Goal: Task Accomplishment & Management: Manage account settings

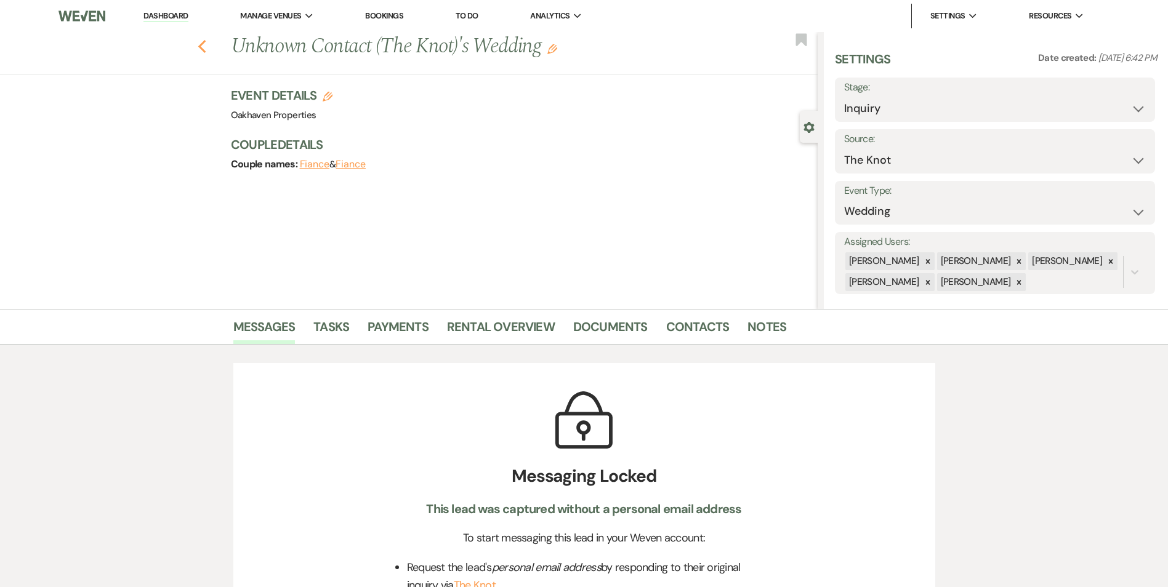
click at [203, 42] on icon "Previous" at bounding box center [202, 46] width 9 height 15
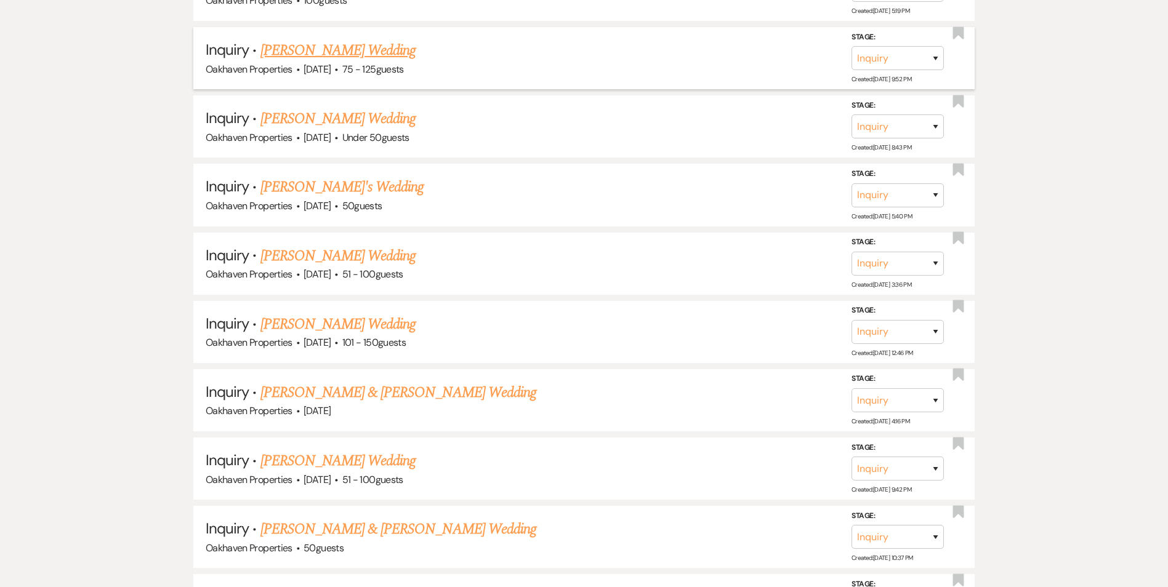
scroll to position [2407, 0]
click at [341, 458] on link "[PERSON_NAME] Wedding" at bounding box center [338, 460] width 156 height 22
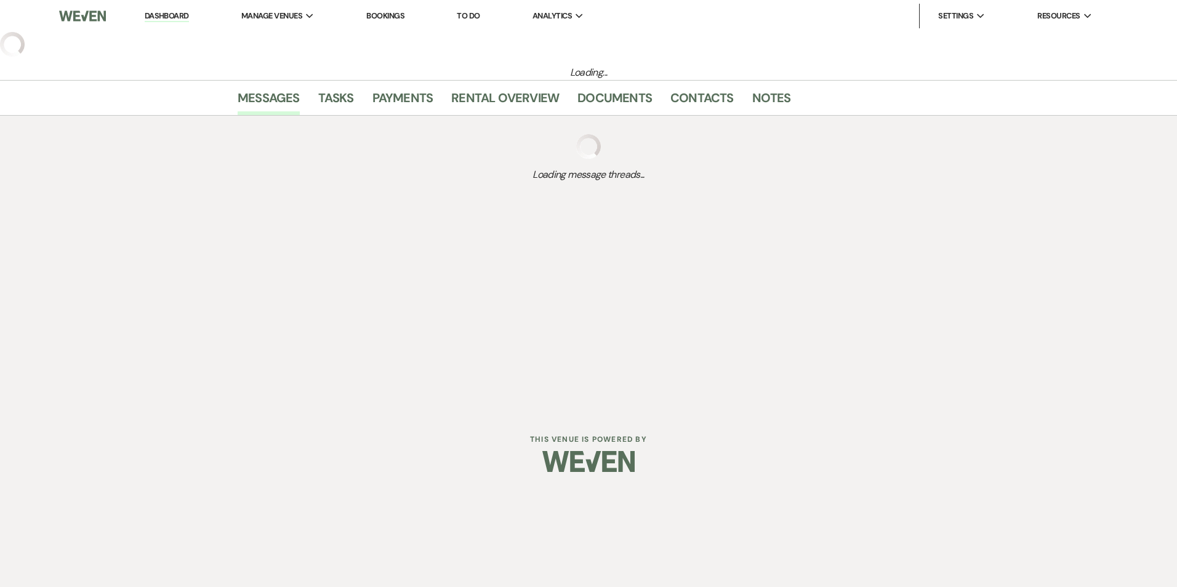
select select "2"
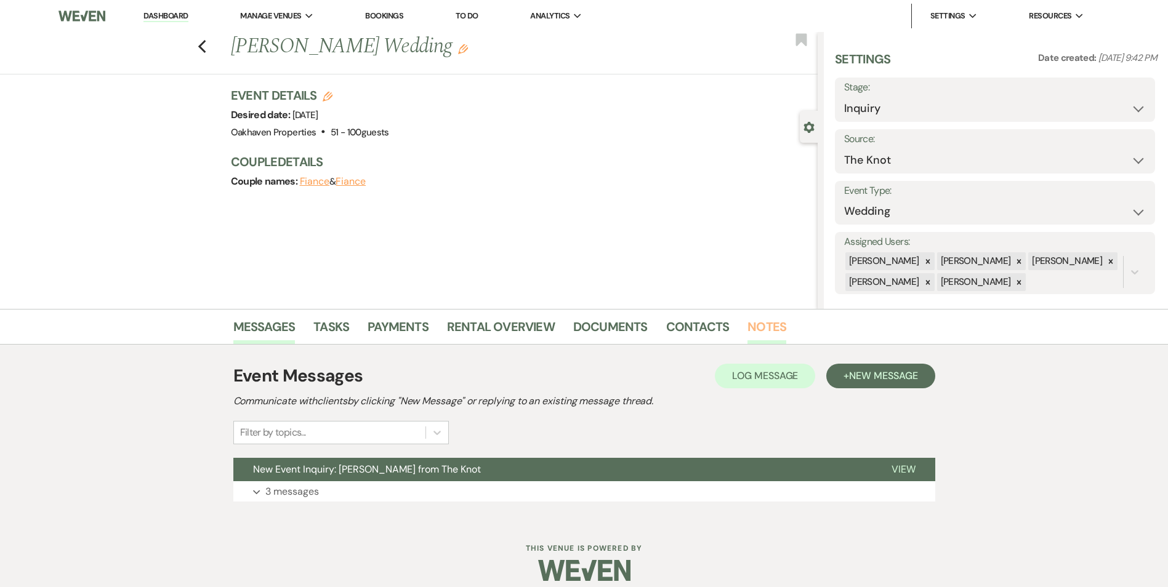
click at [768, 334] on link "Notes" at bounding box center [767, 330] width 39 height 27
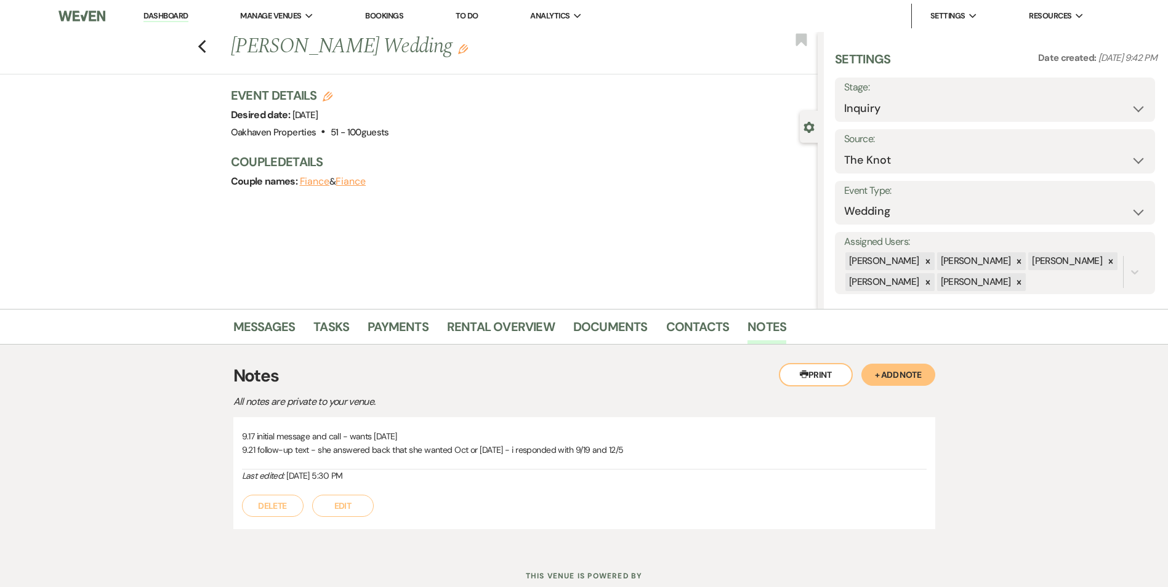
click at [345, 506] on button "Edit" at bounding box center [343, 506] width 62 height 22
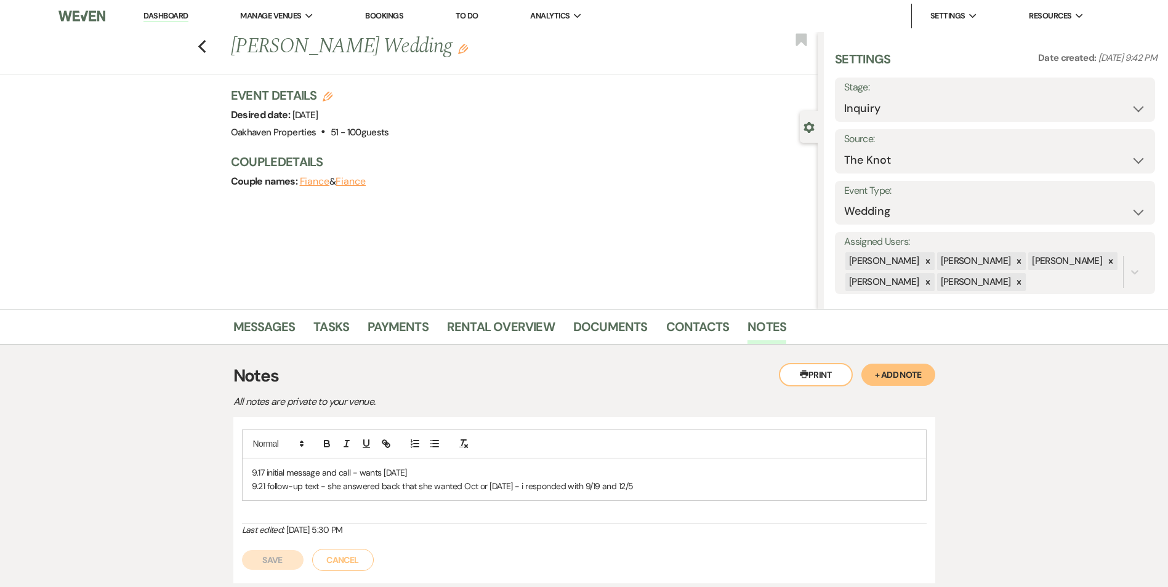
click at [726, 478] on p "9.17 initial message and call - wants Nov 1" at bounding box center [584, 473] width 665 height 14
click at [708, 483] on p "9.21 follow-up text - she answered back that she wanted Oct or Nov 2026 - i res…" at bounding box center [584, 487] width 665 height 14
click at [262, 564] on button "Save" at bounding box center [273, 560] width 62 height 20
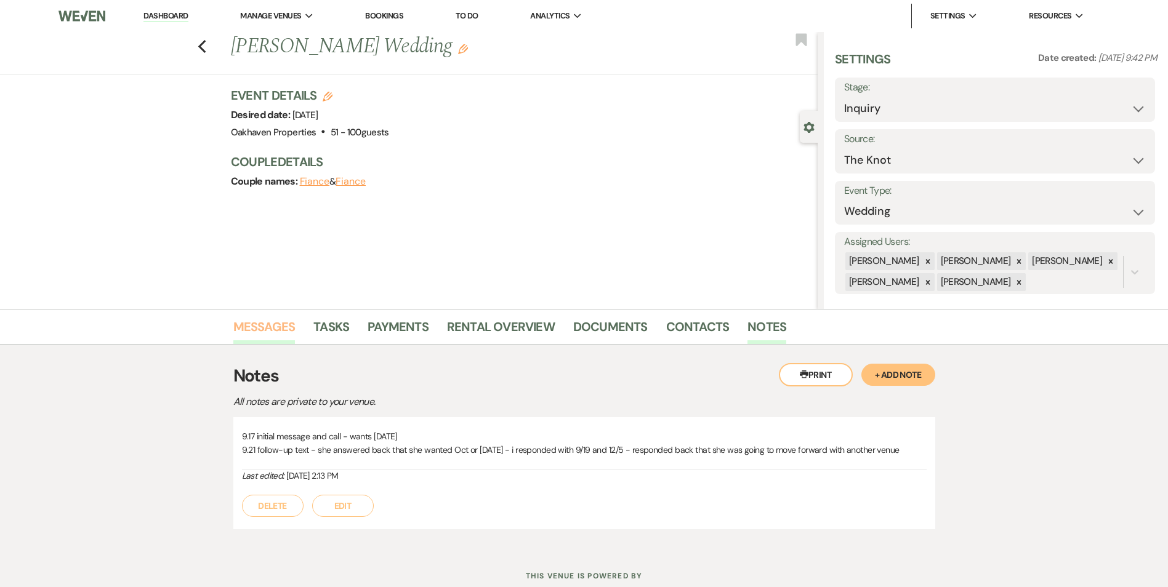
click at [285, 320] on link "Messages" at bounding box center [264, 330] width 62 height 27
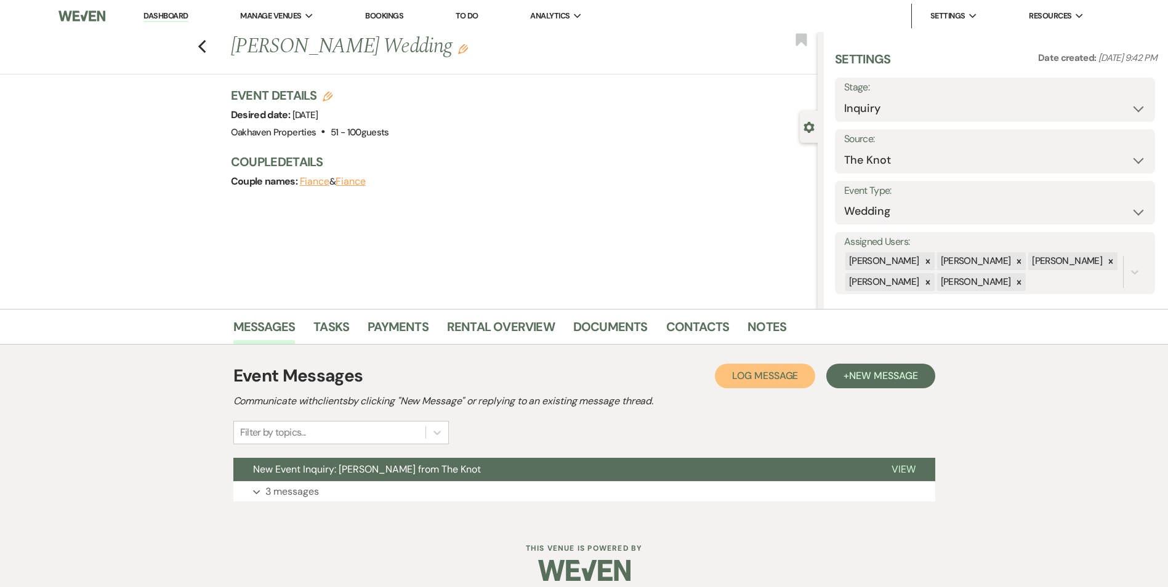
click at [758, 369] on button "Log Log Message" at bounding box center [765, 376] width 100 height 25
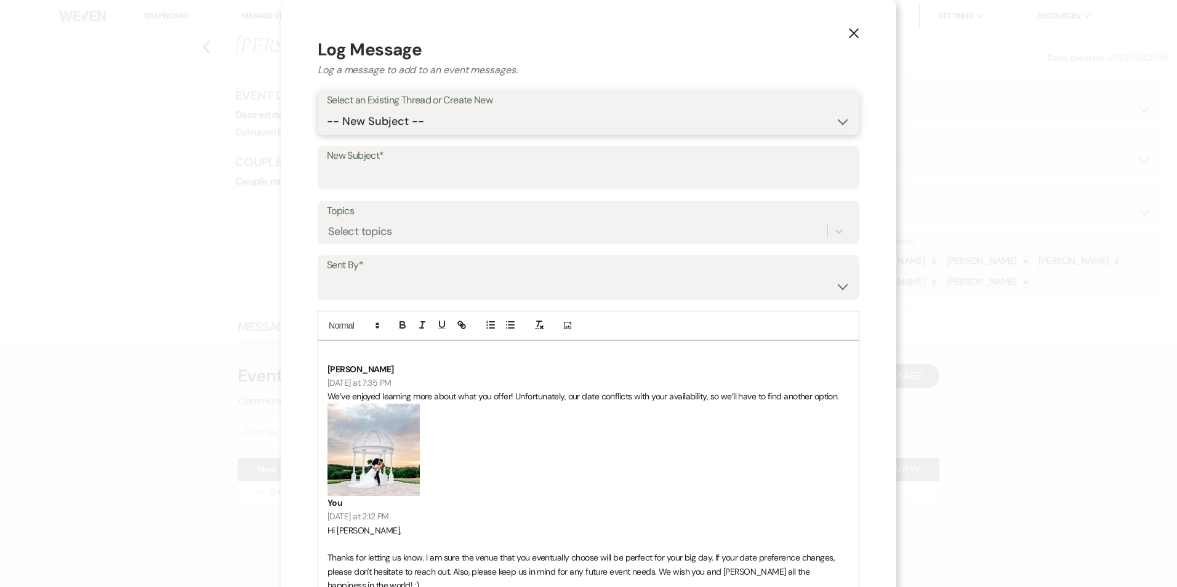
click at [433, 127] on select "-- New Subject -- New Event Inquiry: Kacy Goodson from The Knot" at bounding box center [588, 122] width 523 height 24
select select "462251"
click at [327, 110] on select "-- New Subject -- New Event Inquiry: Kacy Goodson from The Knot" at bounding box center [588, 122] width 523 height 24
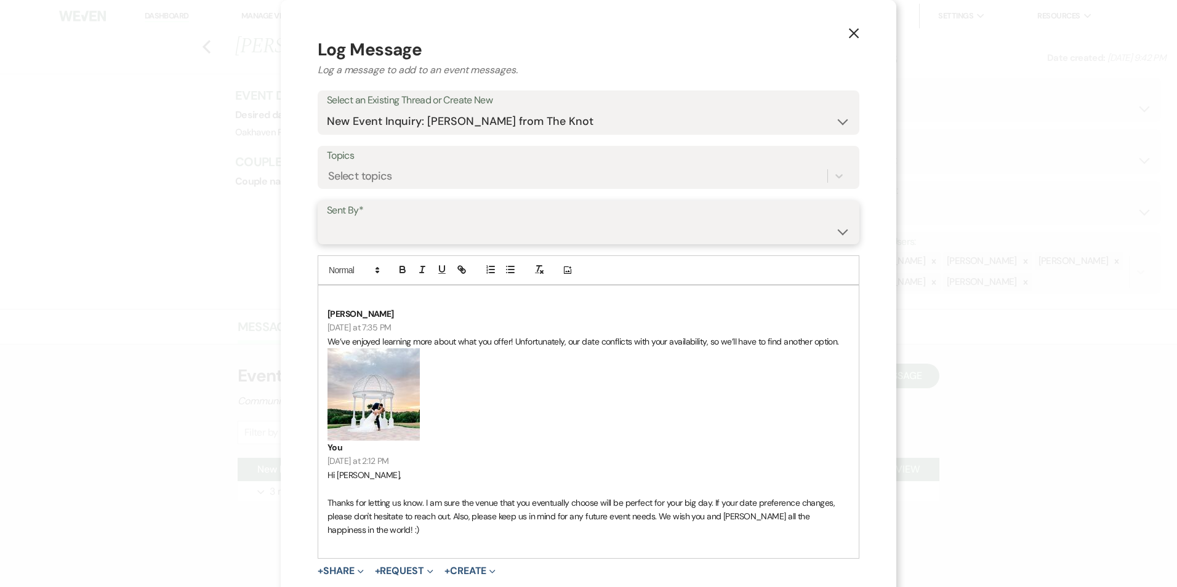
drag, startPoint x: 422, startPoint y: 233, endPoint x: 422, endPoint y: 243, distance: 9.3
click at [422, 233] on select "Patience Ergish (pdergish@aol.com) Jeanette Wagoner (jeanette@experienceoakhave…" at bounding box center [588, 231] width 523 height 24
click at [327, 219] on select "Patience Ergish (pdergish@aol.com) Jeanette Wagoner (jeanette@experienceoakhave…" at bounding box center [588, 231] width 523 height 24
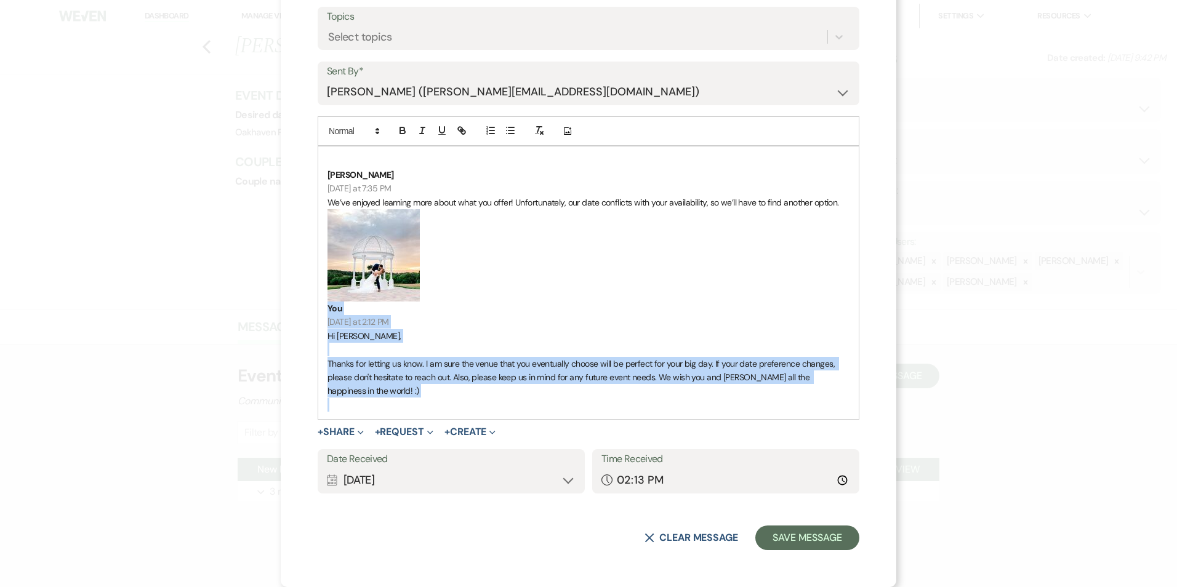
drag, startPoint x: 369, startPoint y: 408, endPoint x: 338, endPoint y: 292, distance: 119.8
click at [336, 292] on div "Kacy Goodson Yesterday at 7:35 PM We’ve enjoyed learning more about what you of…" at bounding box center [588, 283] width 541 height 273
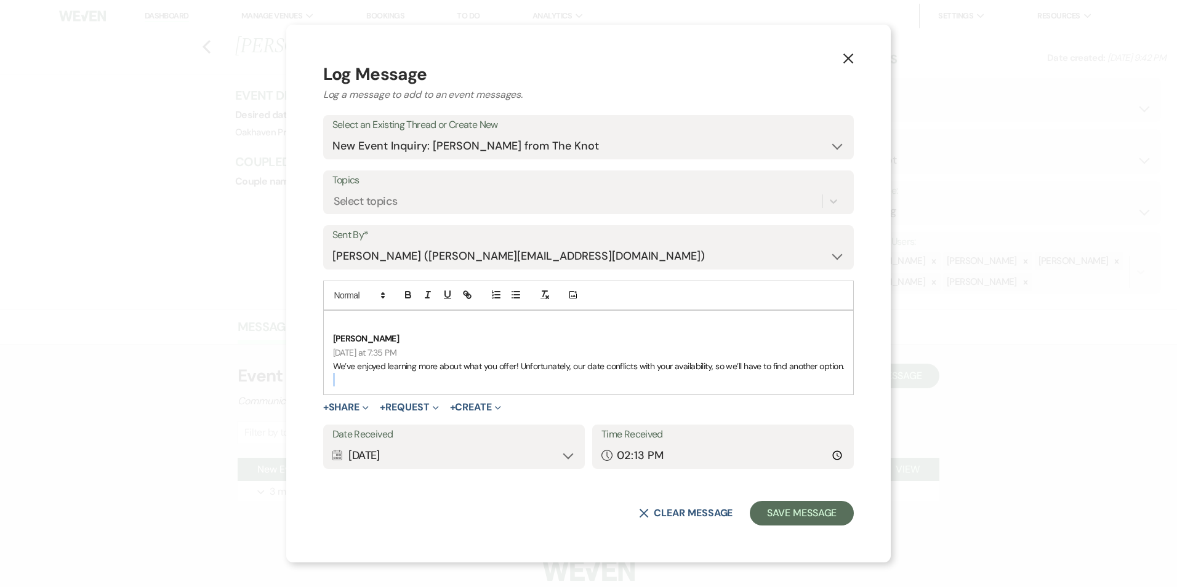
scroll to position [0, 0]
click at [513, 237] on label "Sent By*" at bounding box center [589, 236] width 513 height 18
click at [521, 247] on select "Patience Ergish (pdergish@aol.com) Jeanette Wagoner (jeanette@experienceoakhave…" at bounding box center [589, 256] width 513 height 24
select select "contact-382140"
click at [333, 244] on select "Patience Ergish (pdergish@aol.com) Jeanette Wagoner (jeanette@experienceoakhave…" at bounding box center [589, 256] width 513 height 24
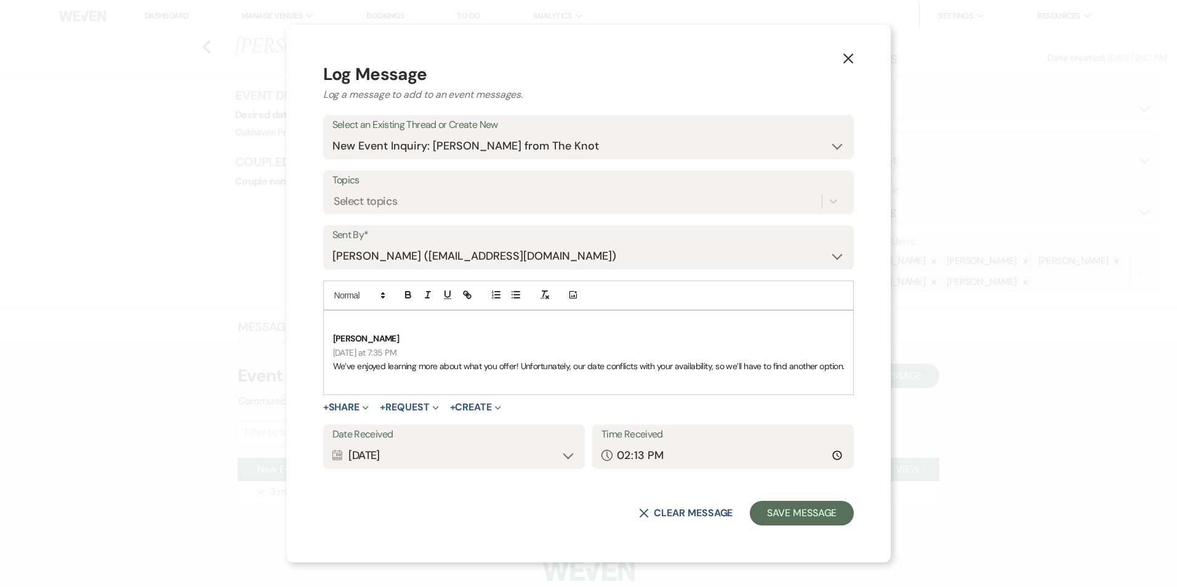
click at [562, 457] on div "Calendar Sep 22, 2025 Expand" at bounding box center [454, 456] width 243 height 24
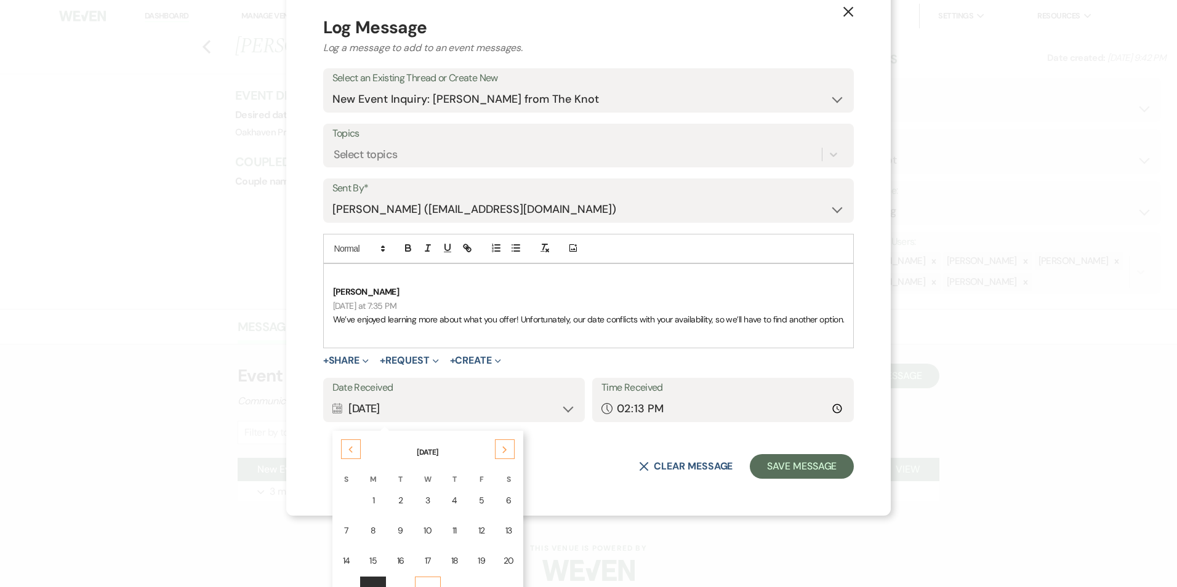
scroll to position [123, 0]
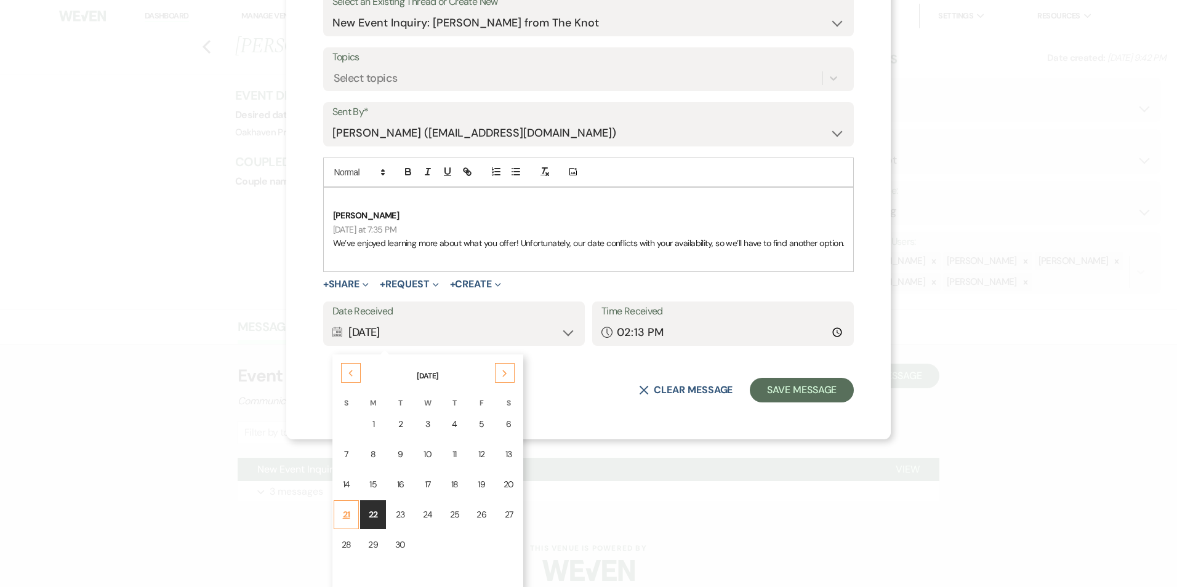
click at [350, 517] on td "21" at bounding box center [347, 515] width 26 height 29
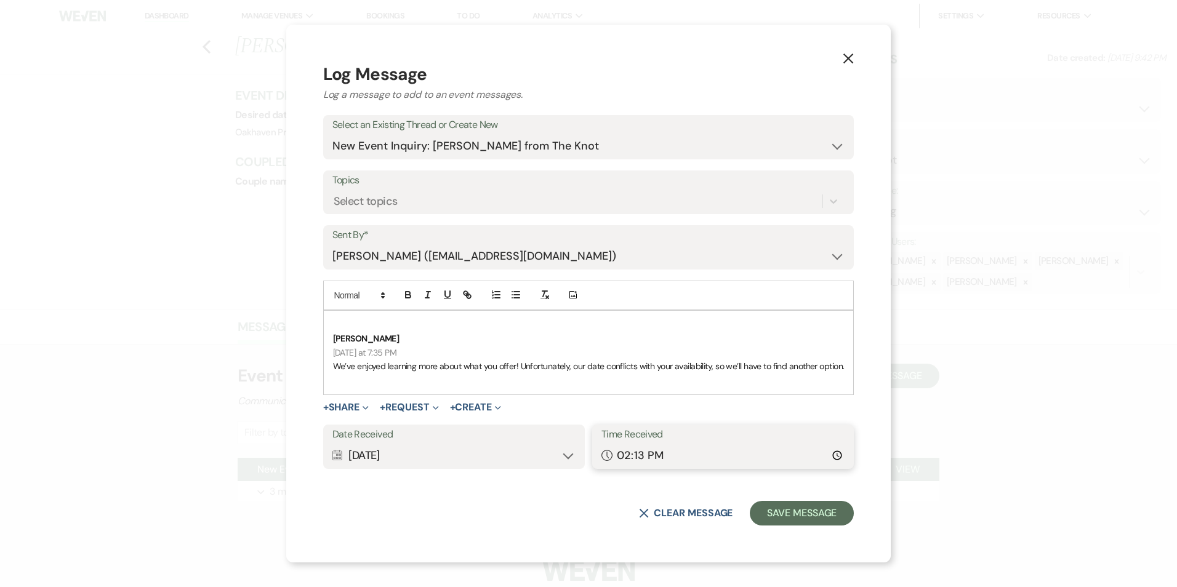
click at [841, 452] on input "14:13" at bounding box center [723, 456] width 243 height 24
type input "19:35"
click at [802, 516] on button "Save Message" at bounding box center [802, 513] width 104 height 25
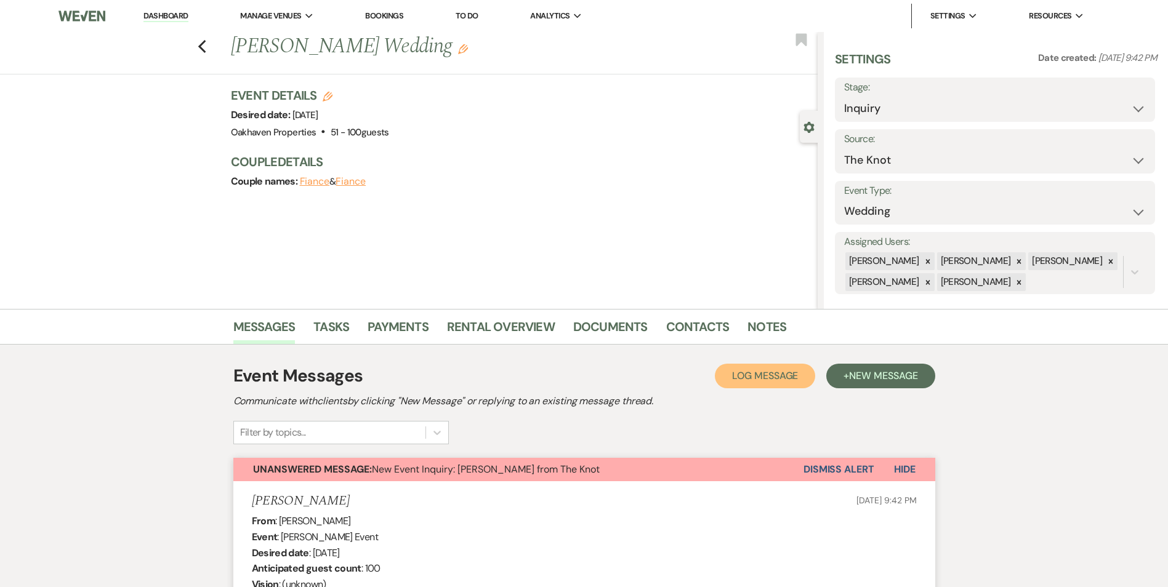
click at [770, 366] on button "Log Log Message" at bounding box center [765, 376] width 100 height 25
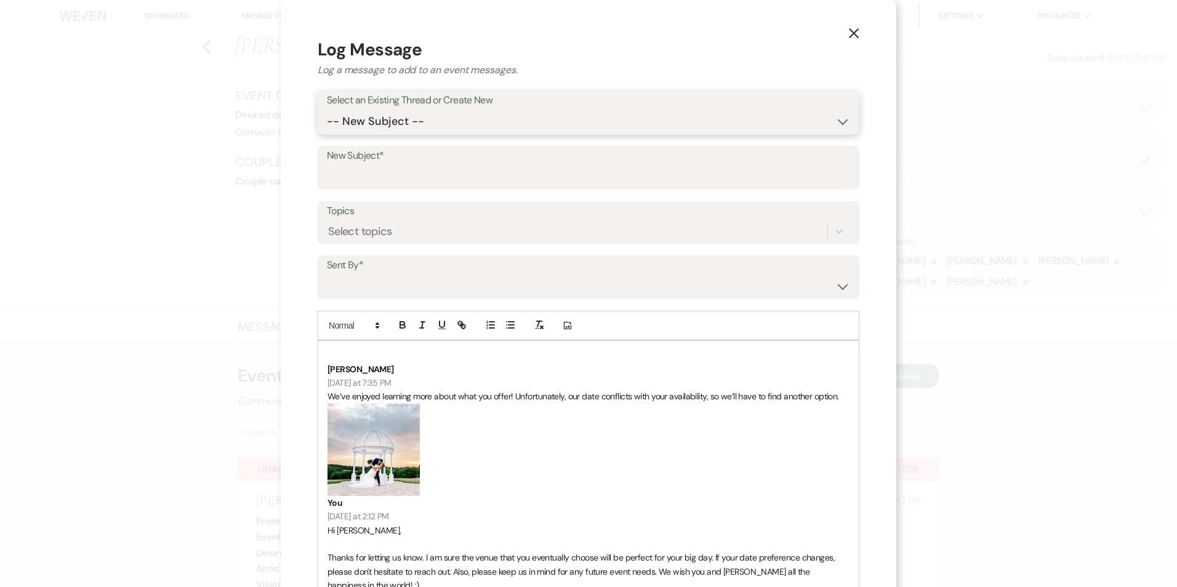
click at [429, 112] on select "-- New Subject -- New Event Inquiry: Kacy Goodson from The Knot" at bounding box center [588, 122] width 523 height 24
click at [327, 110] on select "-- New Subject -- New Event Inquiry: Kacy Goodson from The Knot" at bounding box center [588, 122] width 523 height 24
drag, startPoint x: 430, startPoint y: 119, endPoint x: 430, endPoint y: 129, distance: 9.9
click at [430, 119] on select "-- New Subject -- New Event Inquiry: Kacy Goodson from The Knot" at bounding box center [588, 122] width 523 height 24
select select "462251"
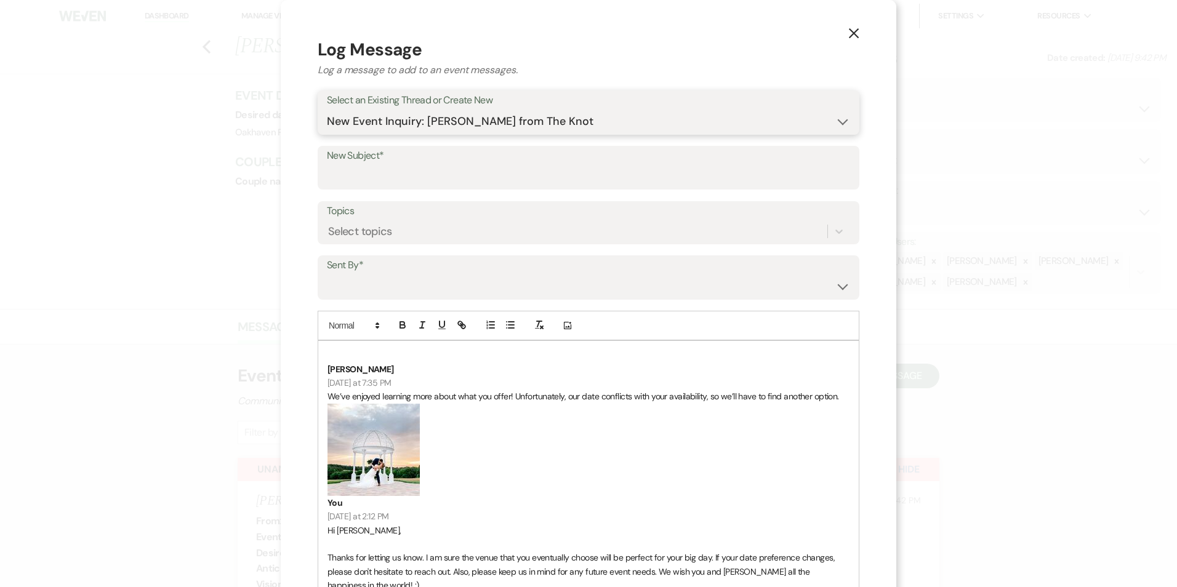
click at [327, 110] on select "-- New Subject -- New Event Inquiry: Kacy Goodson from The Knot" at bounding box center [588, 122] width 523 height 24
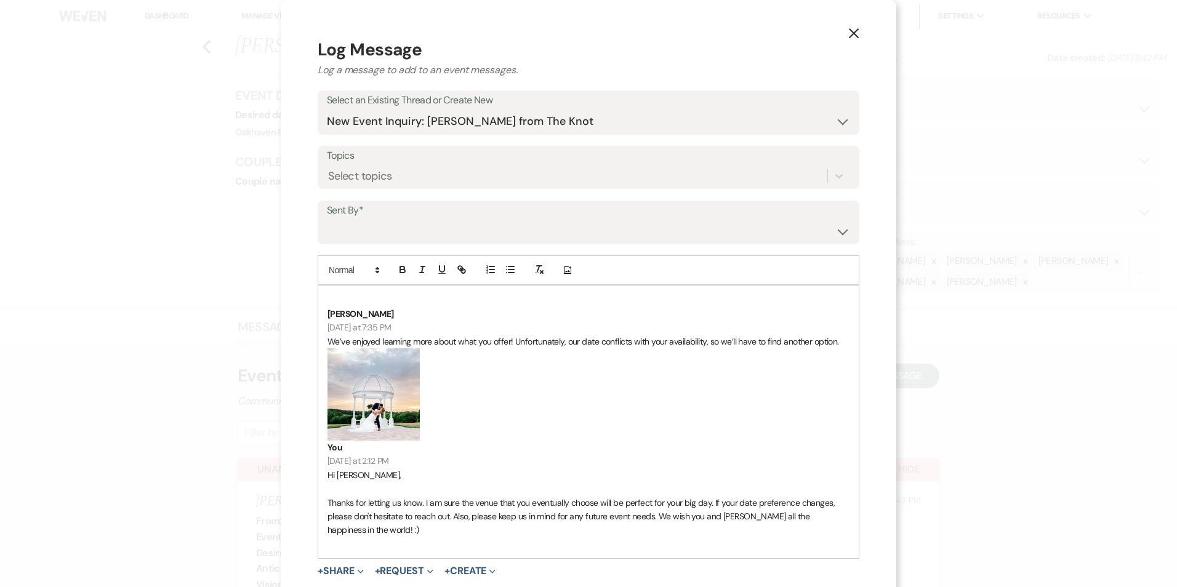
click at [400, 259] on div "Add Photo" at bounding box center [589, 271] width 542 height 30
drag, startPoint x: 403, startPoint y: 228, endPoint x: 403, endPoint y: 240, distance: 12.3
click at [403, 228] on select "Patience Ergish (pdergish@aol.com) Jeanette Wagoner (jeanette@experienceoakhave…" at bounding box center [588, 231] width 523 height 24
select select "user-127923"
click at [327, 219] on select "Patience Ergish (pdergish@aol.com) Jeanette Wagoner (jeanette@experienceoakhave…" at bounding box center [588, 231] width 523 height 24
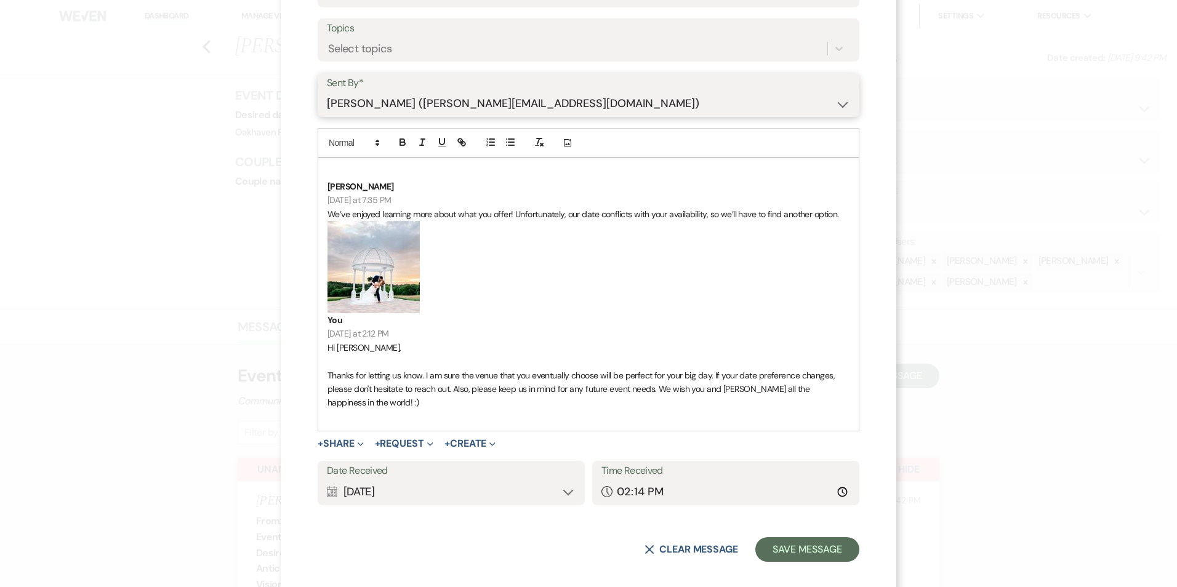
scroll to position [139, 0]
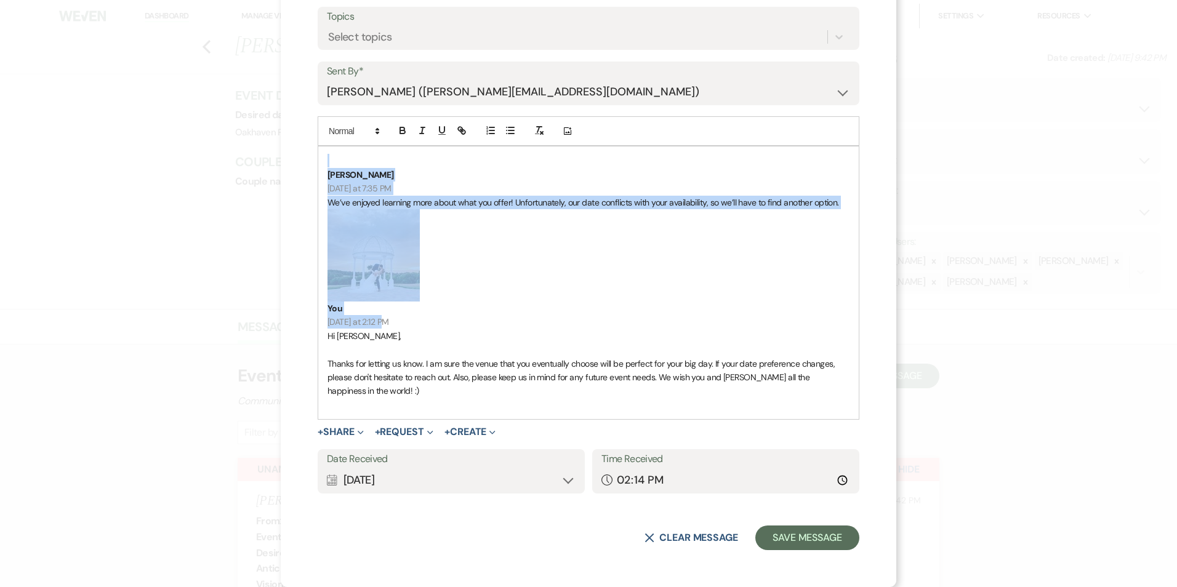
drag, startPoint x: 382, startPoint y: 319, endPoint x: 318, endPoint y: 159, distance: 172.2
click at [318, 158] on div "Kacy Goodson Yesterday at 7:35 PM We’ve enjoyed learning more about what you of…" at bounding box center [588, 283] width 541 height 273
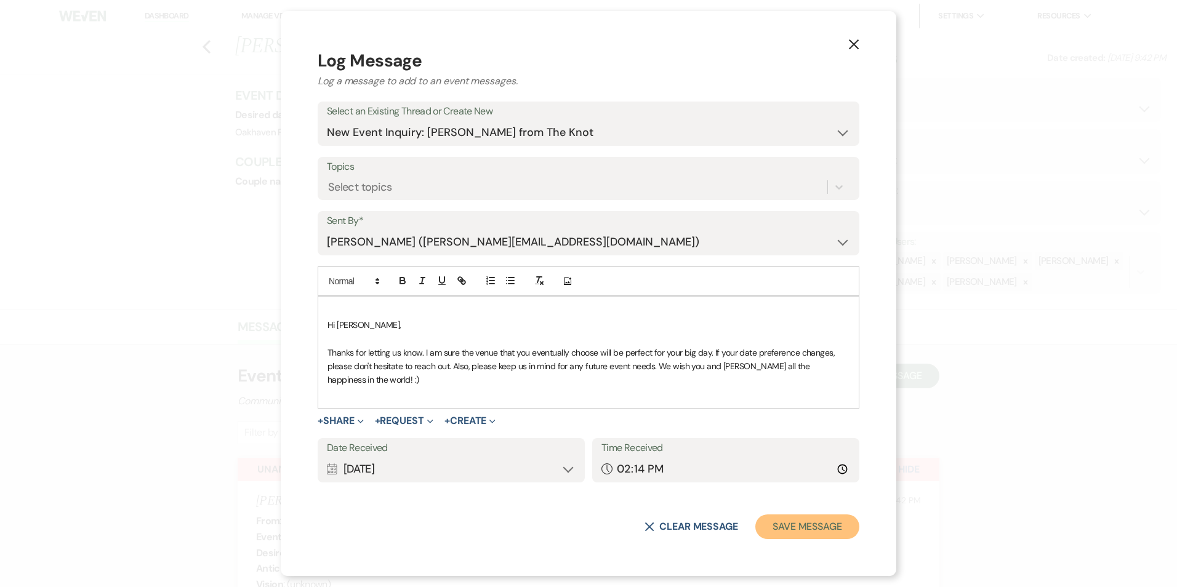
click at [807, 539] on button "Save Message" at bounding box center [808, 527] width 104 height 25
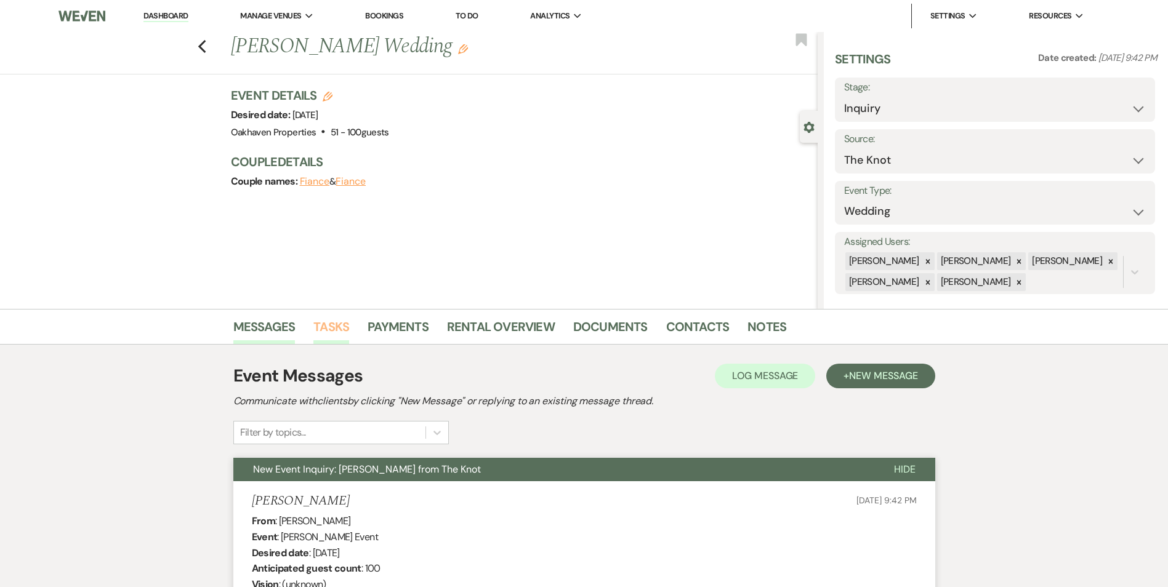
click at [333, 328] on link "Tasks" at bounding box center [331, 330] width 36 height 27
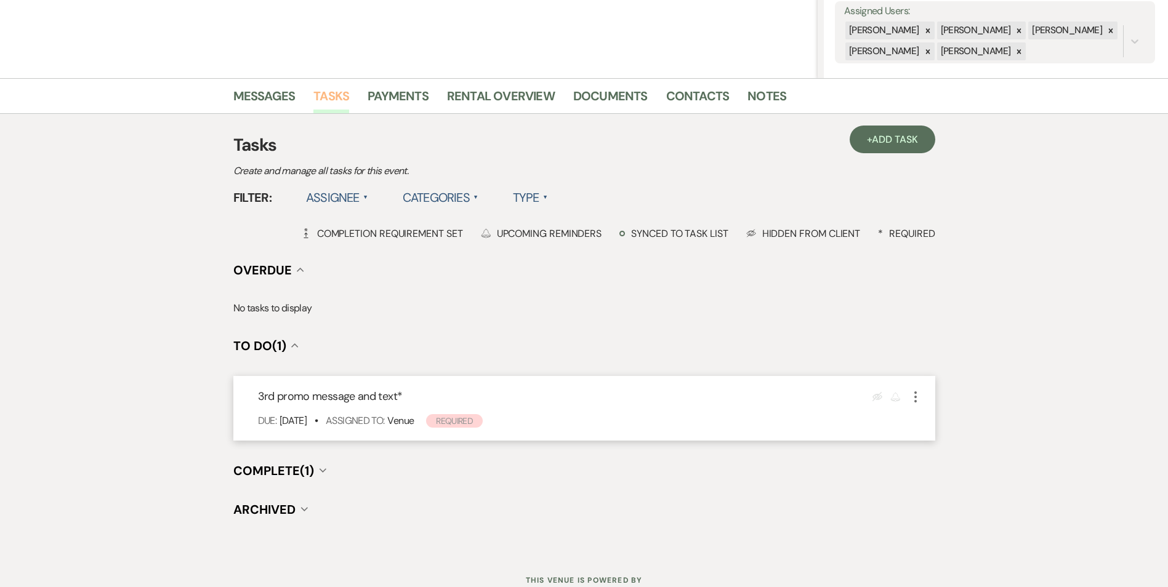
scroll to position [275, 0]
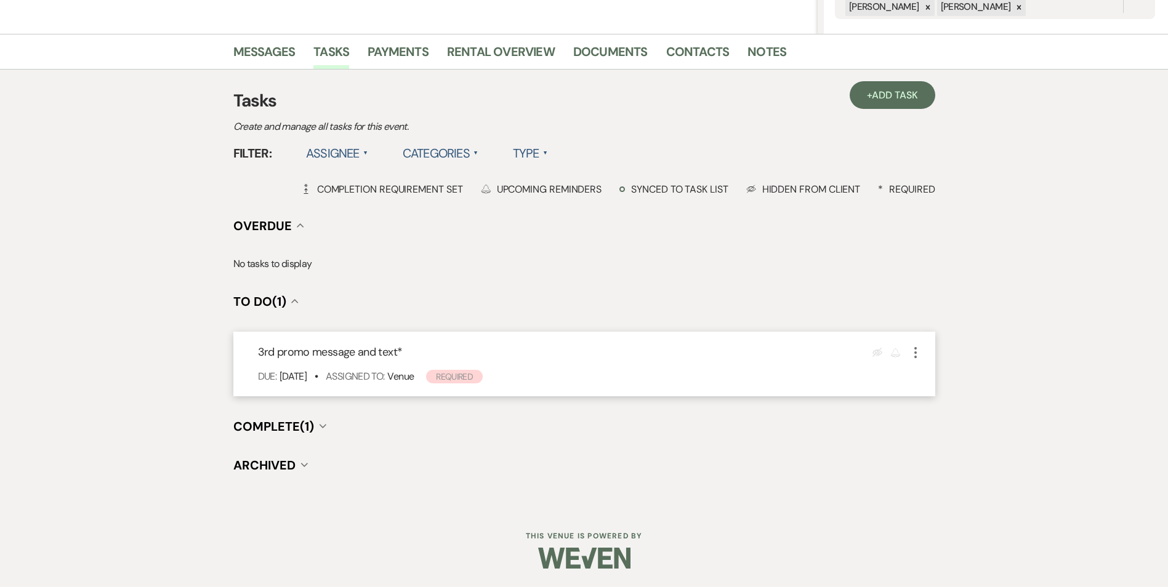
click at [917, 352] on icon "More" at bounding box center [915, 352] width 15 height 15
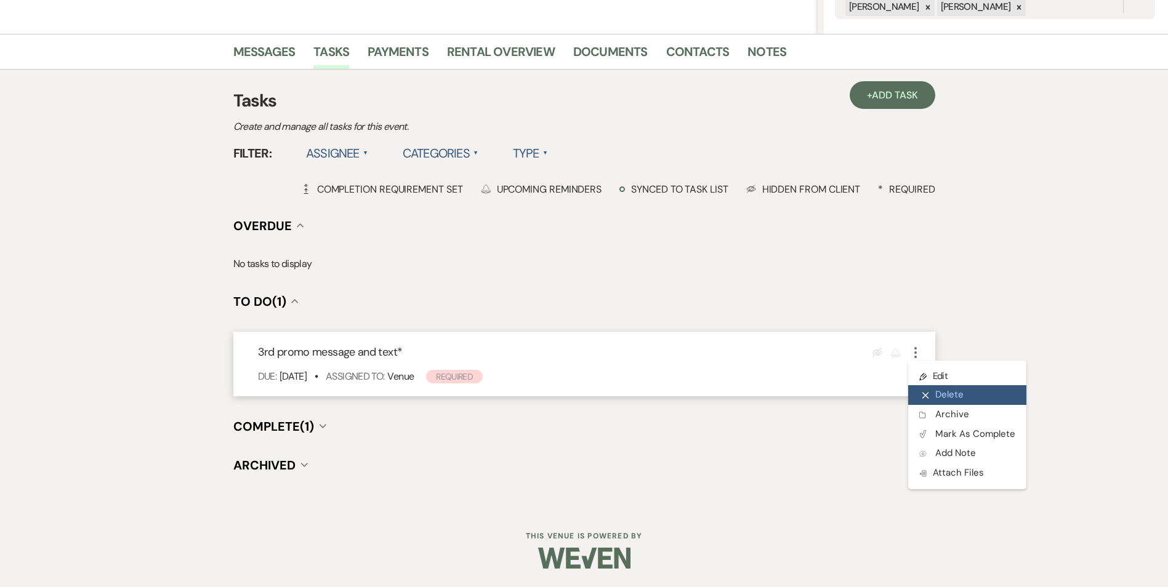
click at [934, 387] on button "X Delete" at bounding box center [967, 395] width 118 height 20
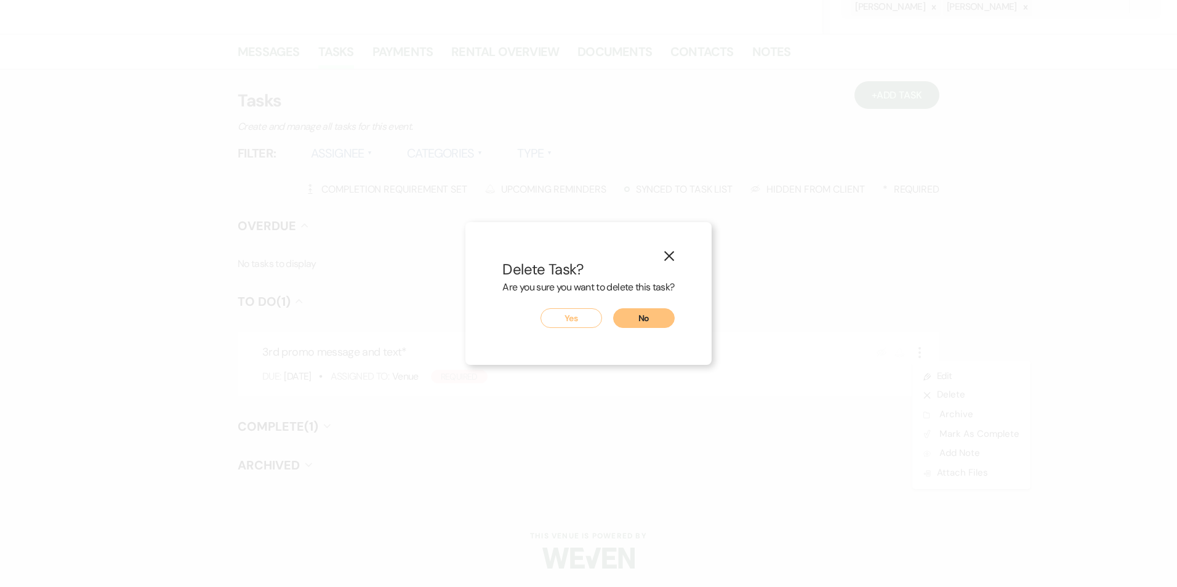
click at [590, 314] on button "Yes" at bounding box center [572, 318] width 62 height 20
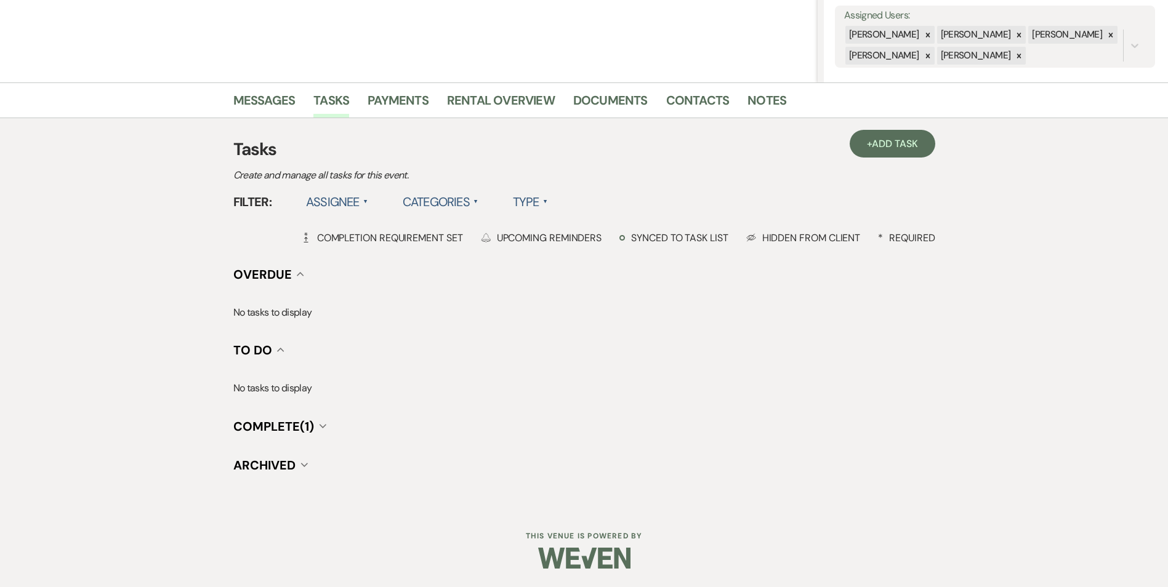
scroll to position [0, 0]
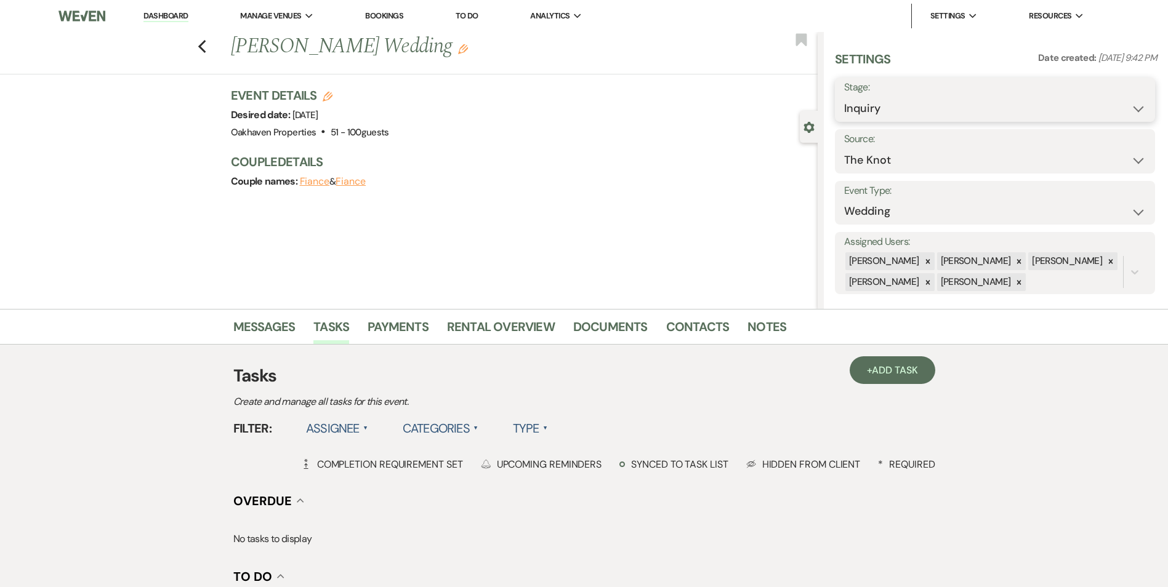
drag, startPoint x: 976, startPoint y: 108, endPoint x: 980, endPoint y: 126, distance: 18.8
click at [977, 109] on select "Inquiry Follow Up Tour Requested Tour Confirmed Toured Proposal Sent Booked Lost" at bounding box center [995, 109] width 302 height 24
select select "8"
click at [844, 97] on select "Inquiry Follow Up Tour Requested Tour Confirmed Toured Proposal Sent Booked Lost" at bounding box center [995, 109] width 302 height 24
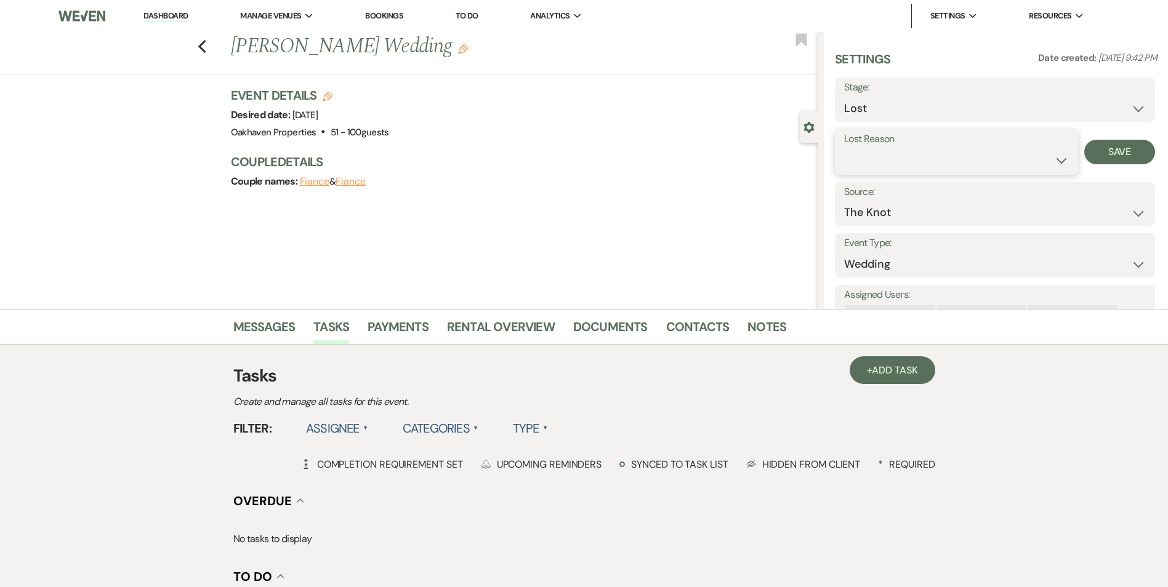
click at [895, 158] on select "Booked Elsewhere Budget Date Unavailable No Response Not a Good Match Capacity …" at bounding box center [956, 160] width 225 height 24
select select "8"
click at [844, 148] on select "Booked Elsewhere Budget Date Unavailable No Response Not a Good Match Capacity …" at bounding box center [956, 160] width 225 height 24
click at [1110, 146] on button "Save" at bounding box center [1119, 152] width 71 height 25
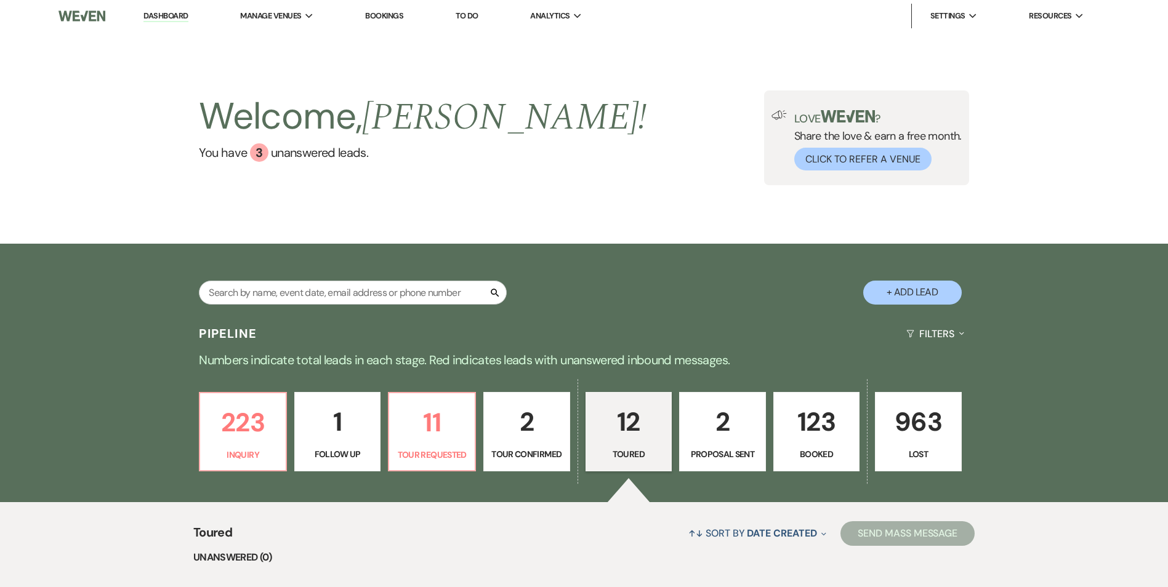
select select "5"
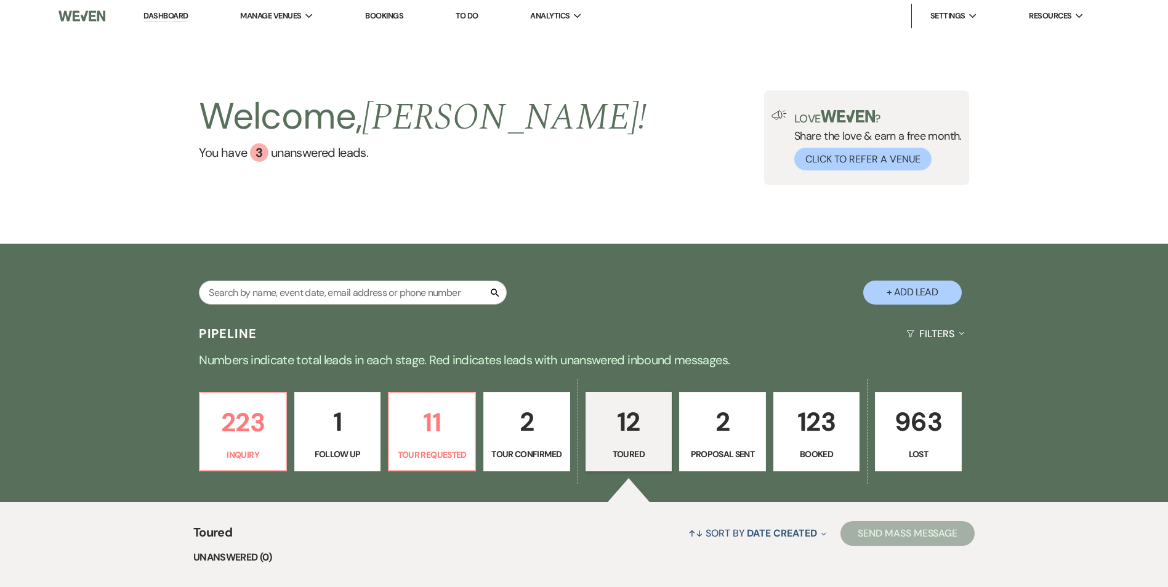
select select "5"
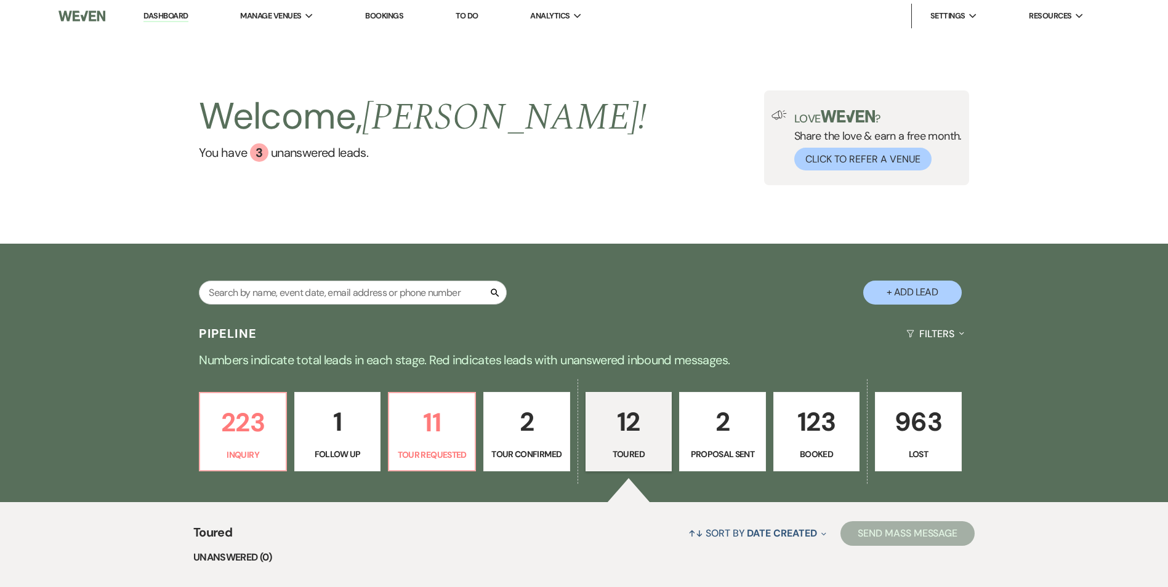
select select "5"
click at [267, 423] on p "223" at bounding box center [243, 422] width 71 height 41
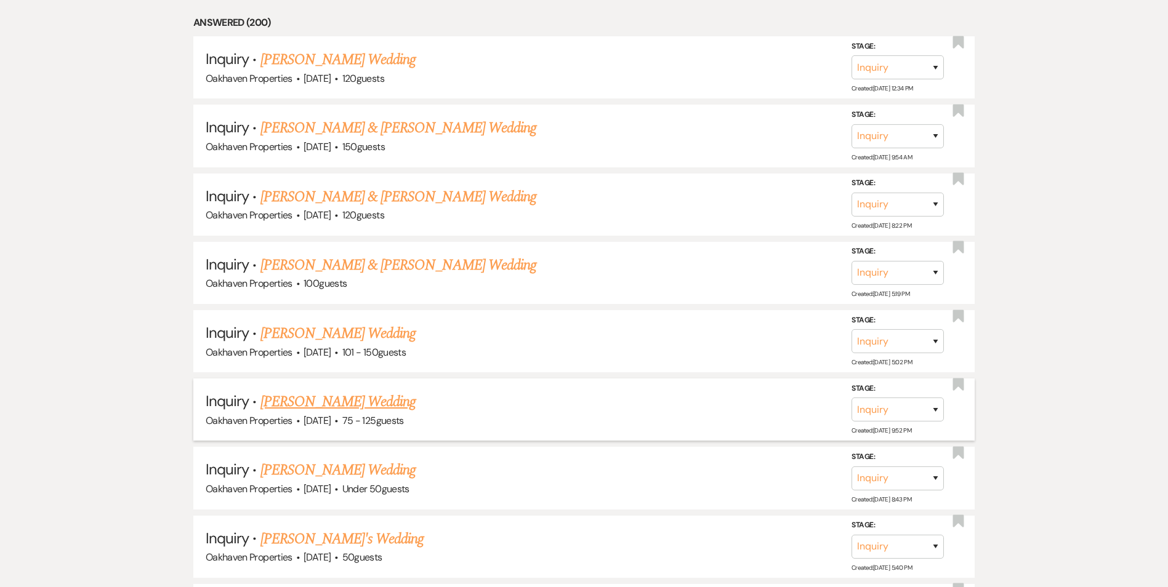
scroll to position [2032, 0]
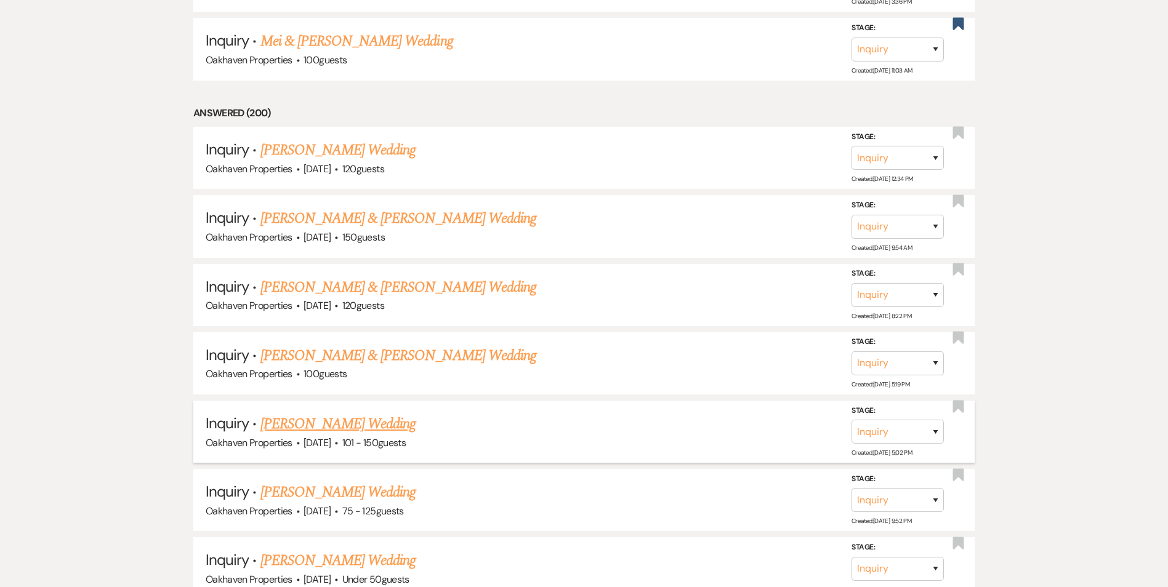
click at [333, 410] on li "Inquiry · [PERSON_NAME] Wedding Oakhaven Properties · [DATE] · 101 - 150 guests…" at bounding box center [583, 432] width 781 height 62
click at [339, 418] on link "[PERSON_NAME] Wedding" at bounding box center [338, 424] width 156 height 22
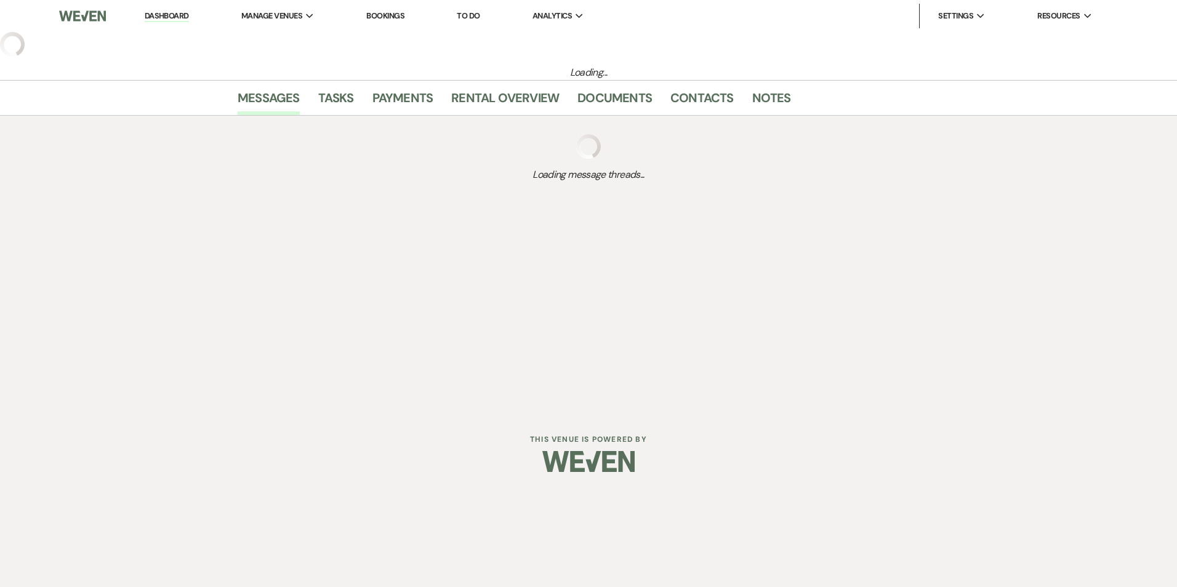
select select "2"
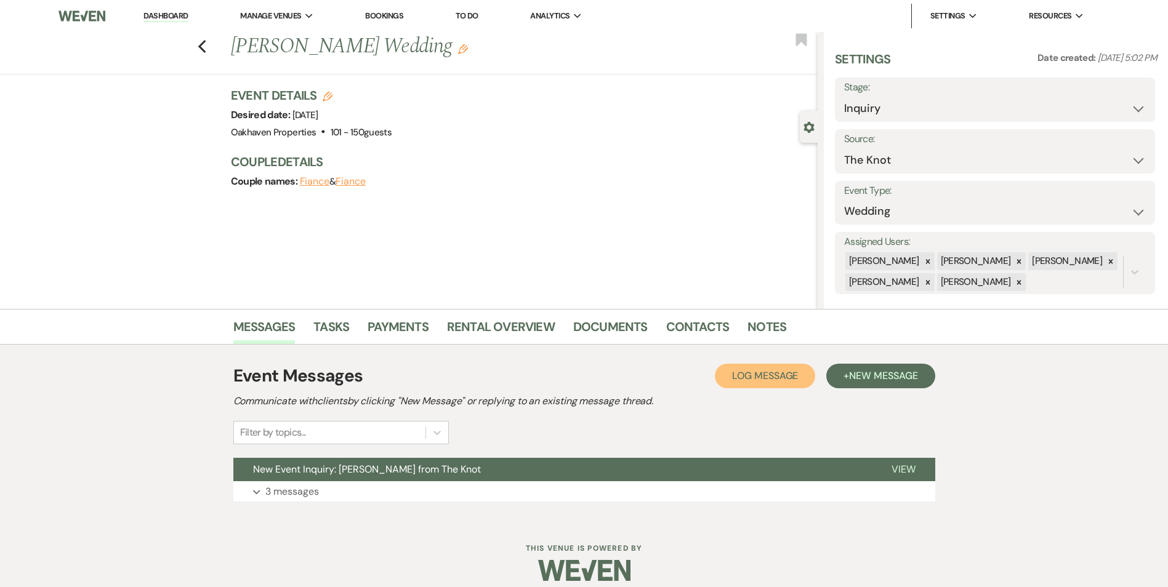
click at [776, 382] on span "Log Message" at bounding box center [765, 375] width 66 height 13
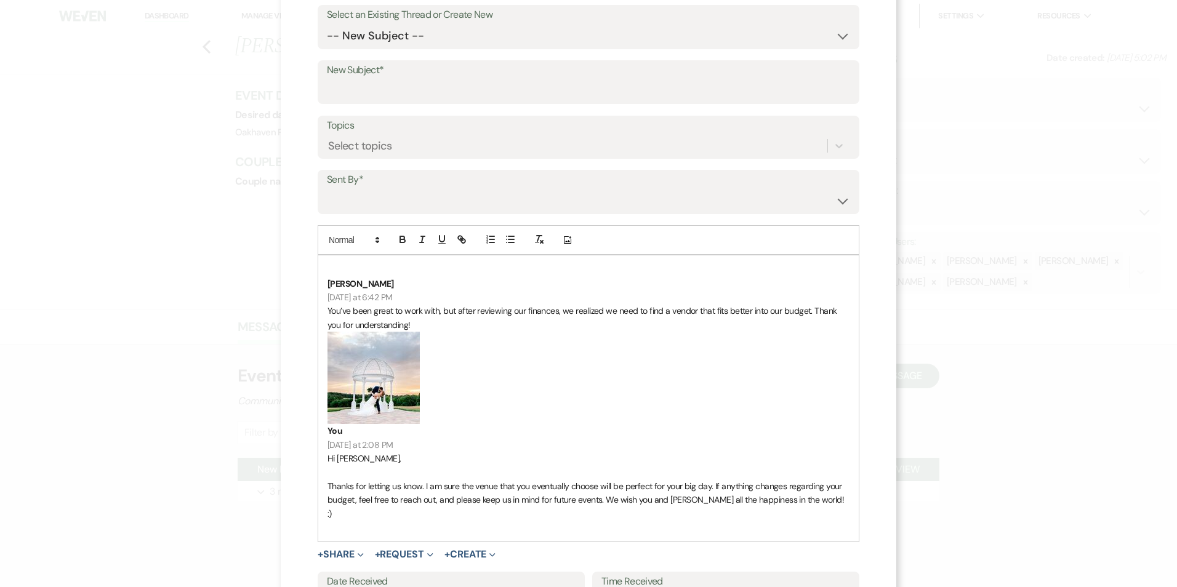
scroll to position [195, 0]
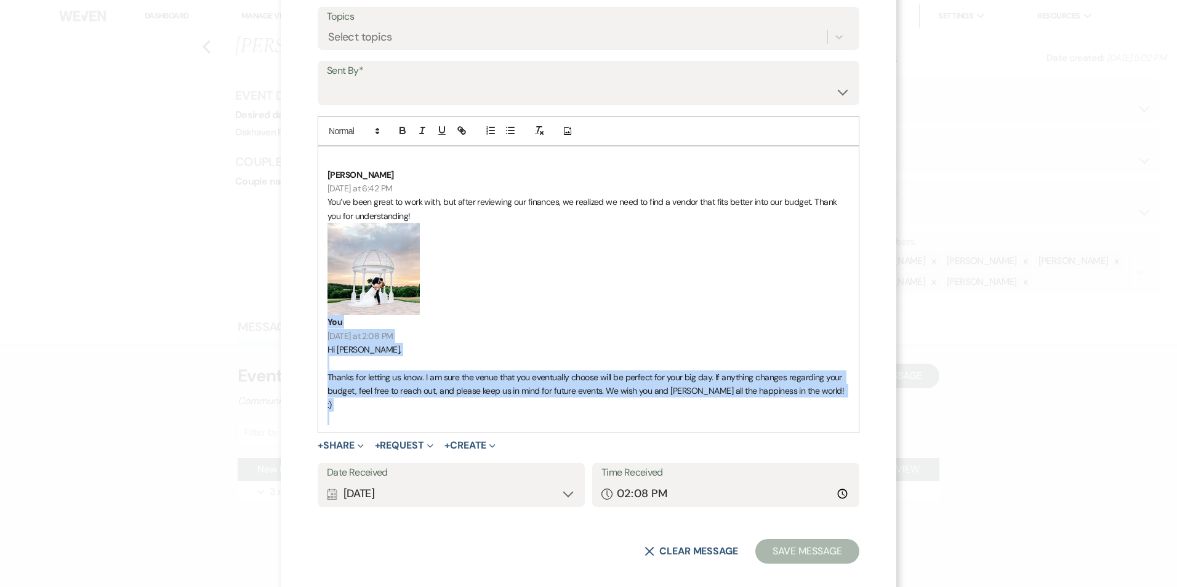
drag, startPoint x: 798, startPoint y: 398, endPoint x: 307, endPoint y: 254, distance: 512.1
click at [307, 254] on div "X Log Message Log a message to add to an event messages. Select an Existing Thr…" at bounding box center [589, 203] width 616 height 796
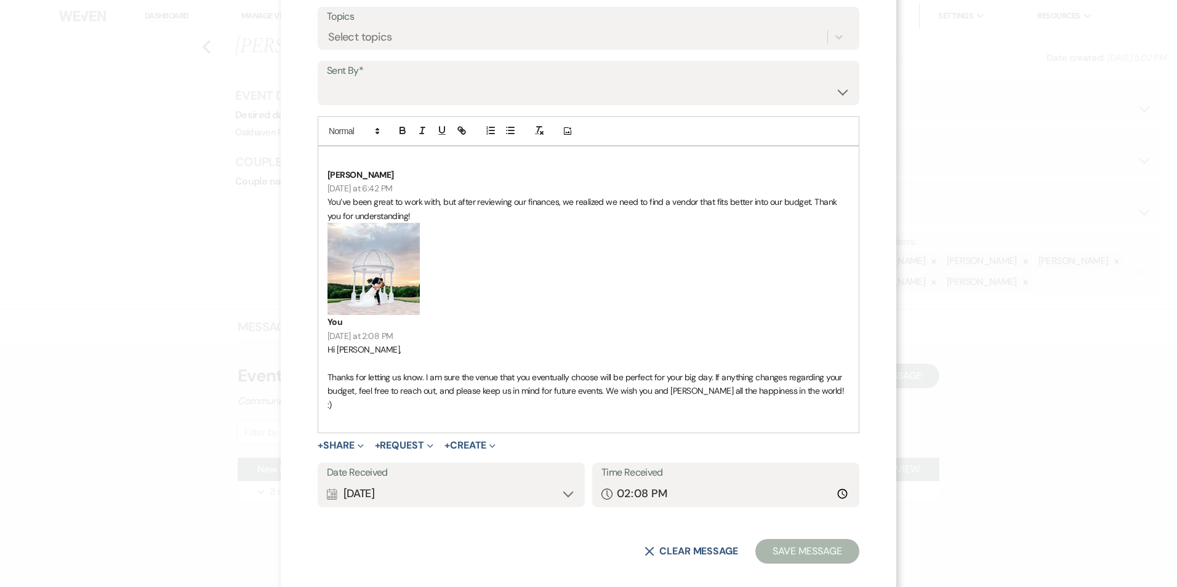
scroll to position [20, 0]
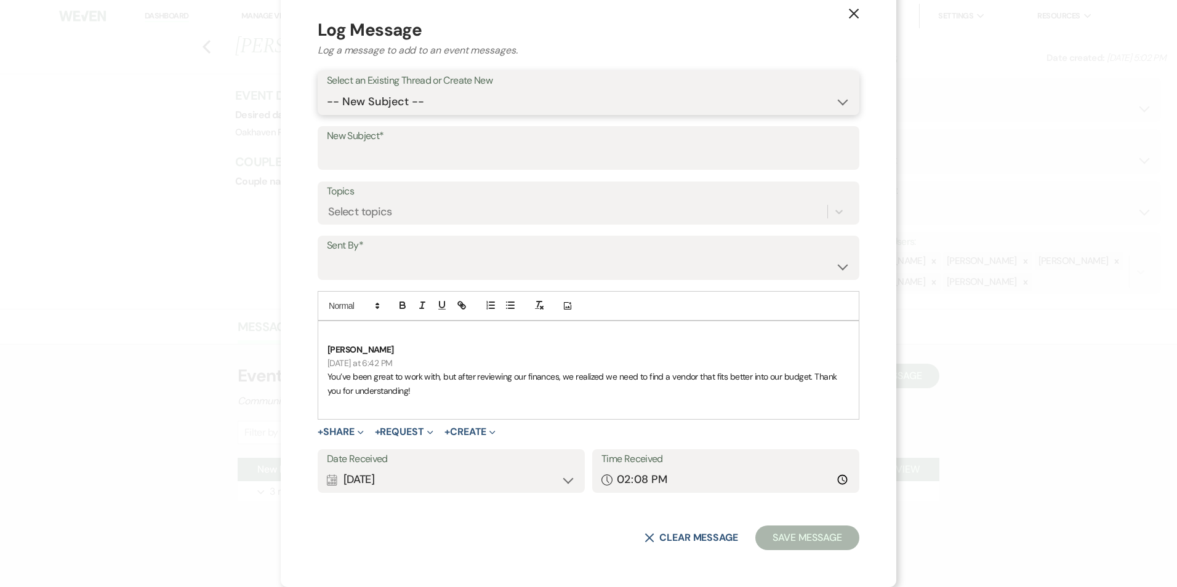
drag, startPoint x: 538, startPoint y: 94, endPoint x: 544, endPoint y: 113, distance: 19.3
click at [538, 94] on select "-- New Subject -- New Event Inquiry: [PERSON_NAME] from The Knot" at bounding box center [588, 102] width 523 height 24
select select "464403"
click at [327, 114] on select "-- New Subject -- New Event Inquiry: [PERSON_NAME] from The Knot" at bounding box center [588, 102] width 523 height 24
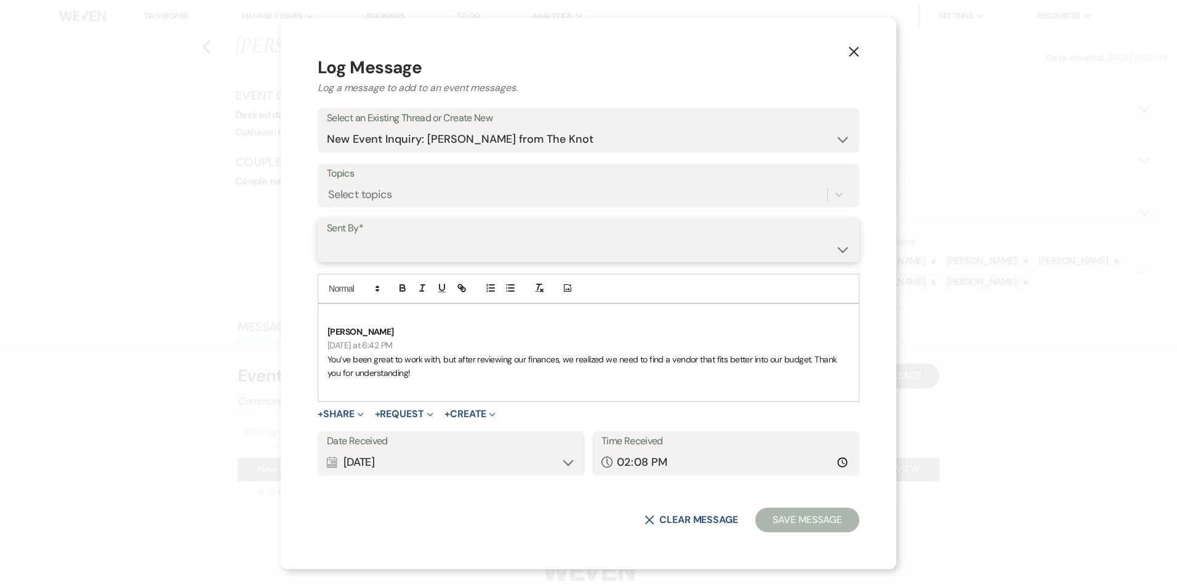
click at [505, 241] on select "[PERSON_NAME] ([EMAIL_ADDRESS][DOMAIN_NAME]) [PERSON_NAME] ([PERSON_NAME][EMAIL…" at bounding box center [588, 249] width 523 height 24
click at [507, 238] on select "[PERSON_NAME] ([EMAIL_ADDRESS][DOMAIN_NAME]) [PERSON_NAME] ([PERSON_NAME][EMAIL…" at bounding box center [588, 249] width 523 height 24
select select "contact-383563"
click at [327, 237] on select "[PERSON_NAME] ([EMAIL_ADDRESS][DOMAIN_NAME]) [PERSON_NAME] ([PERSON_NAME][EMAIL…" at bounding box center [588, 249] width 523 height 24
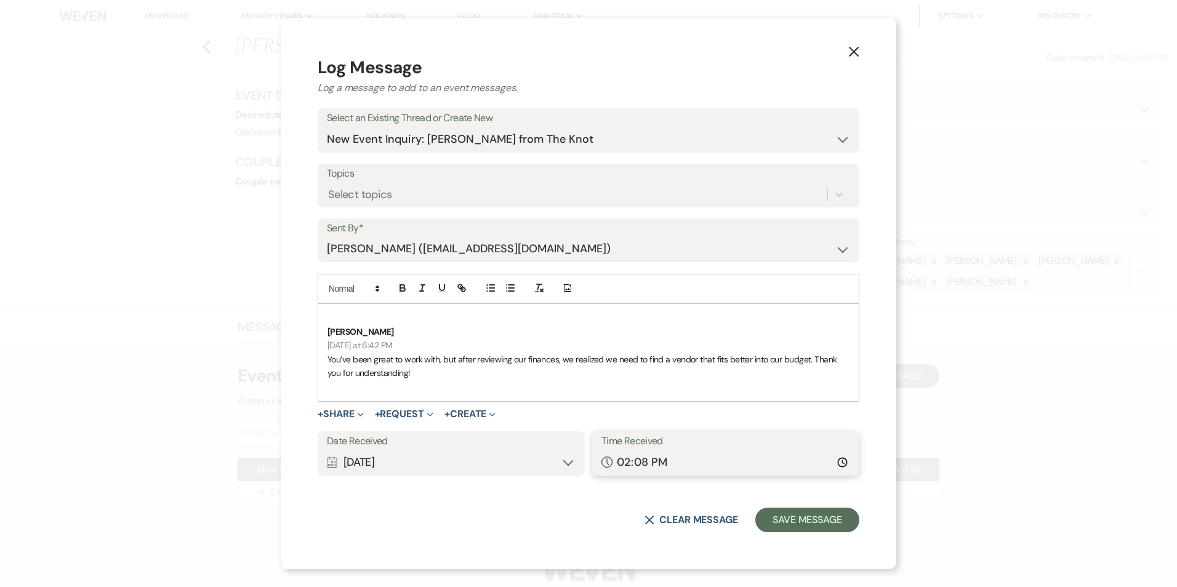
click at [750, 468] on input "14:08" at bounding box center [726, 463] width 249 height 24
click at [844, 462] on input "14:08" at bounding box center [726, 463] width 249 height 24
type input "18:42"
click at [783, 410] on div "+ Share Expand Doc Upload Documents Add Photo Images Pref Vendors Preferred ven…" at bounding box center [589, 414] width 542 height 15
click at [799, 526] on button "Save Message" at bounding box center [808, 520] width 104 height 25
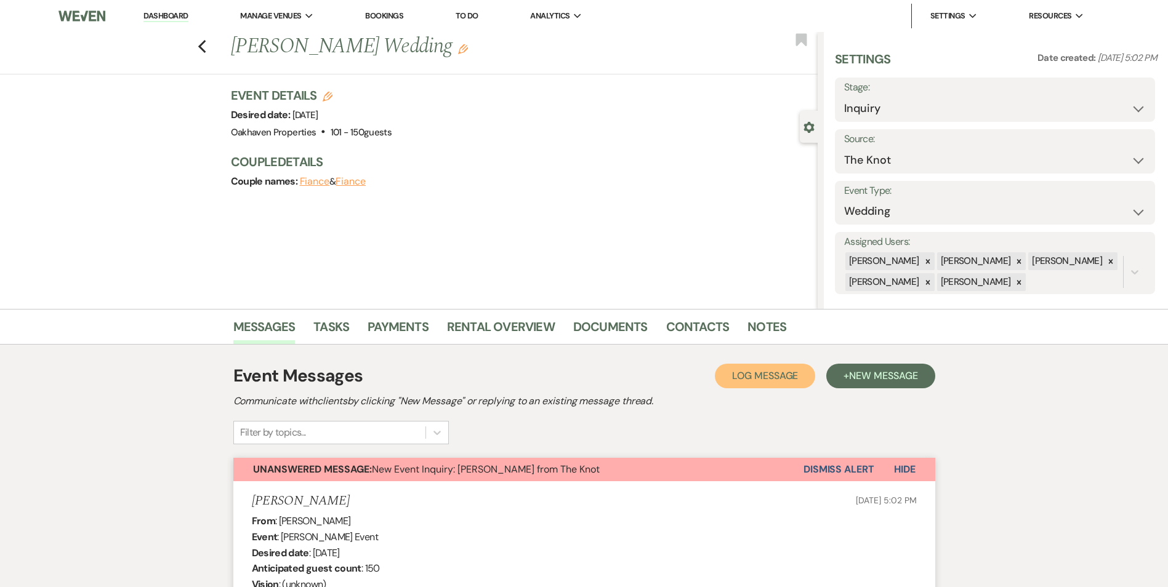
click at [777, 368] on button "Log Log Message" at bounding box center [765, 376] width 100 height 25
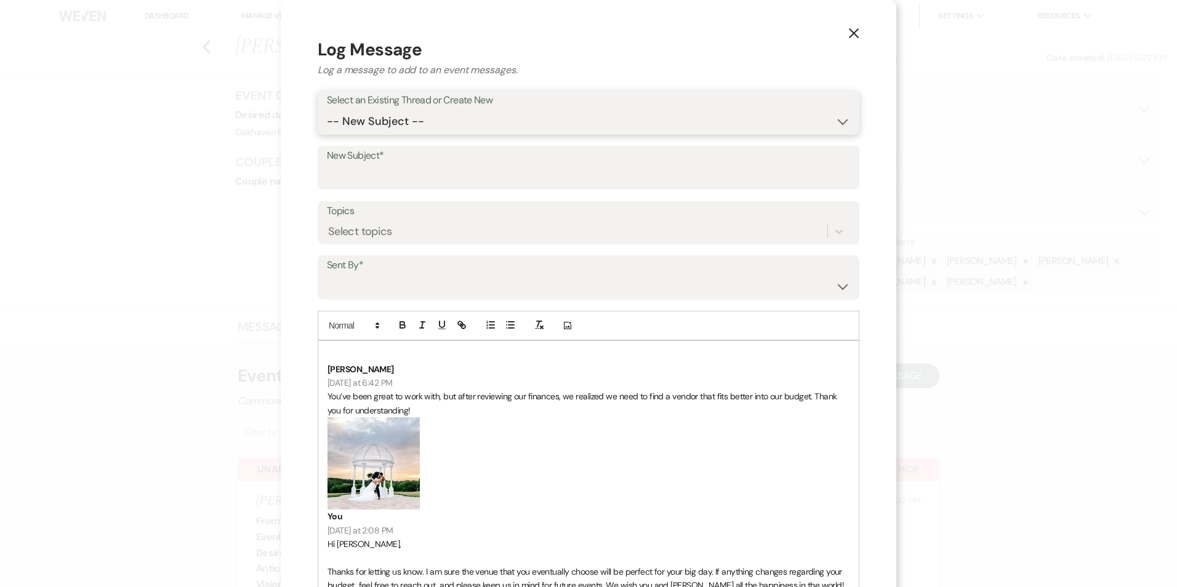
drag, startPoint x: 435, startPoint y: 116, endPoint x: 435, endPoint y: 134, distance: 17.9
click at [435, 116] on select "-- New Subject -- New Event Inquiry: [PERSON_NAME] from The Knot" at bounding box center [588, 122] width 523 height 24
select select "464403"
click at [327, 110] on select "-- New Subject -- New Event Inquiry: [PERSON_NAME] from The Knot" at bounding box center [588, 122] width 523 height 24
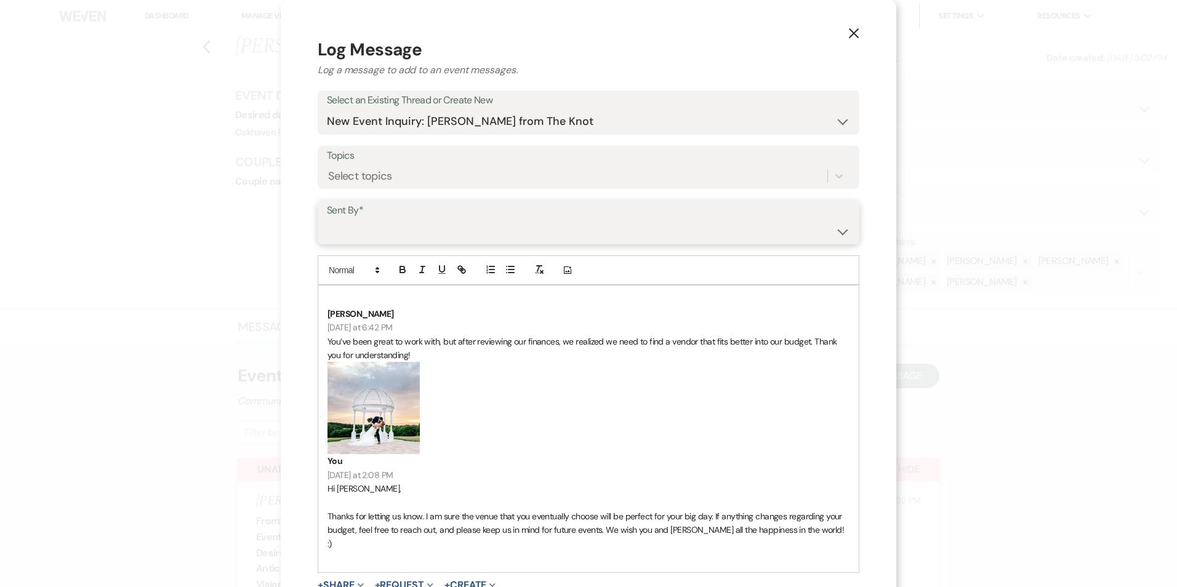
drag, startPoint x: 393, startPoint y: 228, endPoint x: 394, endPoint y: 243, distance: 14.8
click at [393, 228] on select "[PERSON_NAME] ([EMAIL_ADDRESS][DOMAIN_NAME]) [PERSON_NAME] ([PERSON_NAME][EMAIL…" at bounding box center [588, 231] width 523 height 24
select select "user-127923"
click at [327, 219] on select "[PERSON_NAME] ([EMAIL_ADDRESS][DOMAIN_NAME]) [PERSON_NAME] ([PERSON_NAME][EMAIL…" at bounding box center [588, 231] width 523 height 24
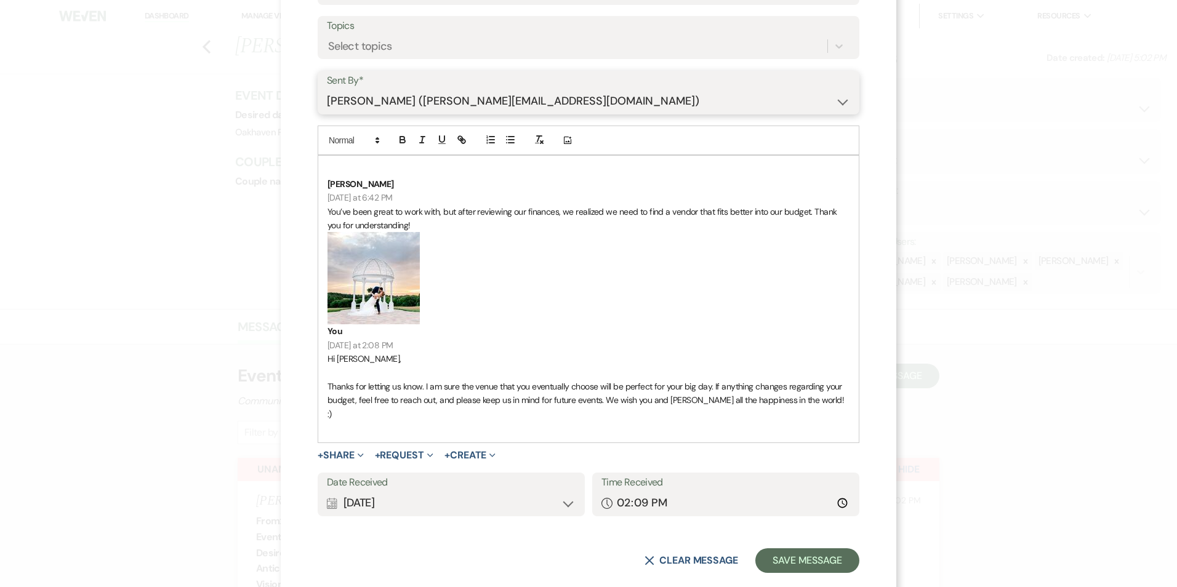
scroll to position [139, 0]
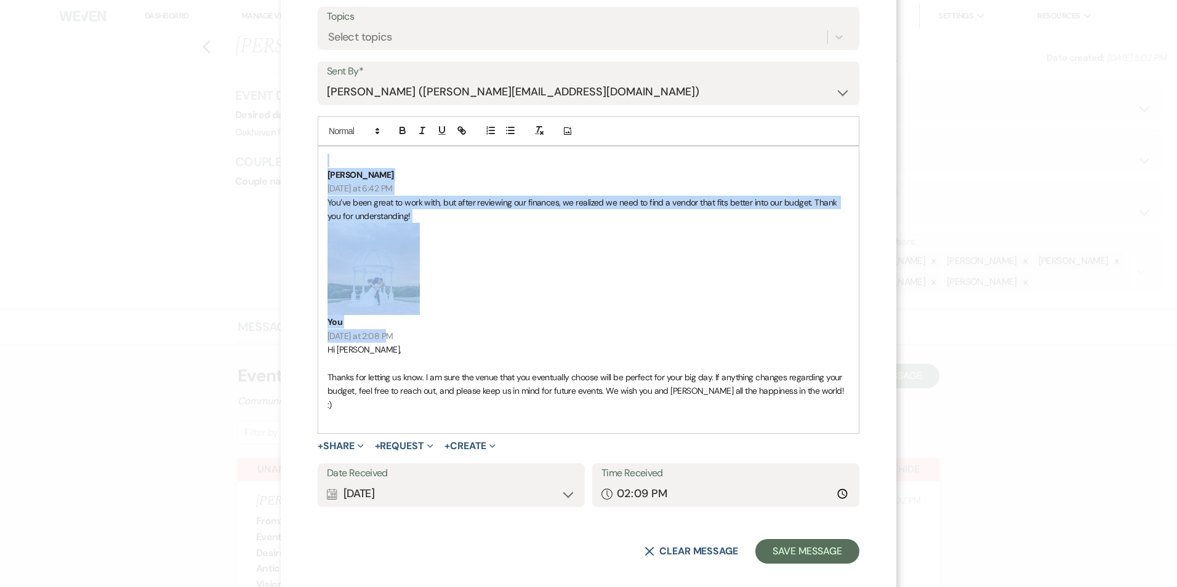
drag, startPoint x: 393, startPoint y: 334, endPoint x: 329, endPoint y: 143, distance: 201.9
click at [329, 143] on div "Add Photo [PERSON_NAME] [DATE] at 6:42 PM You’ve been great to work with, but a…" at bounding box center [589, 274] width 542 height 317
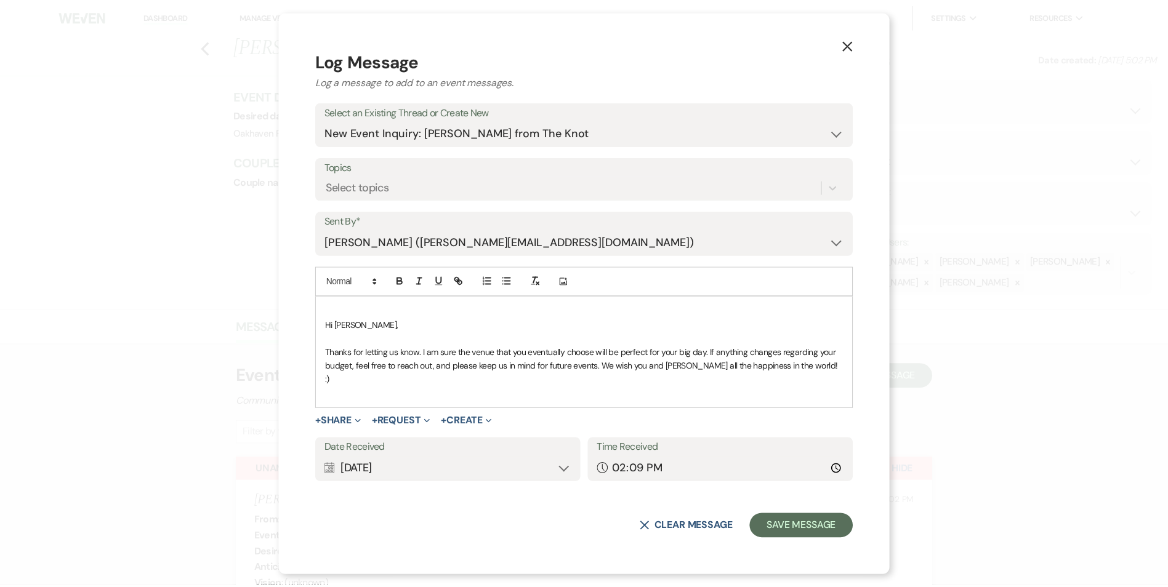
scroll to position [0, 0]
click at [816, 518] on button "Save Message" at bounding box center [808, 527] width 104 height 25
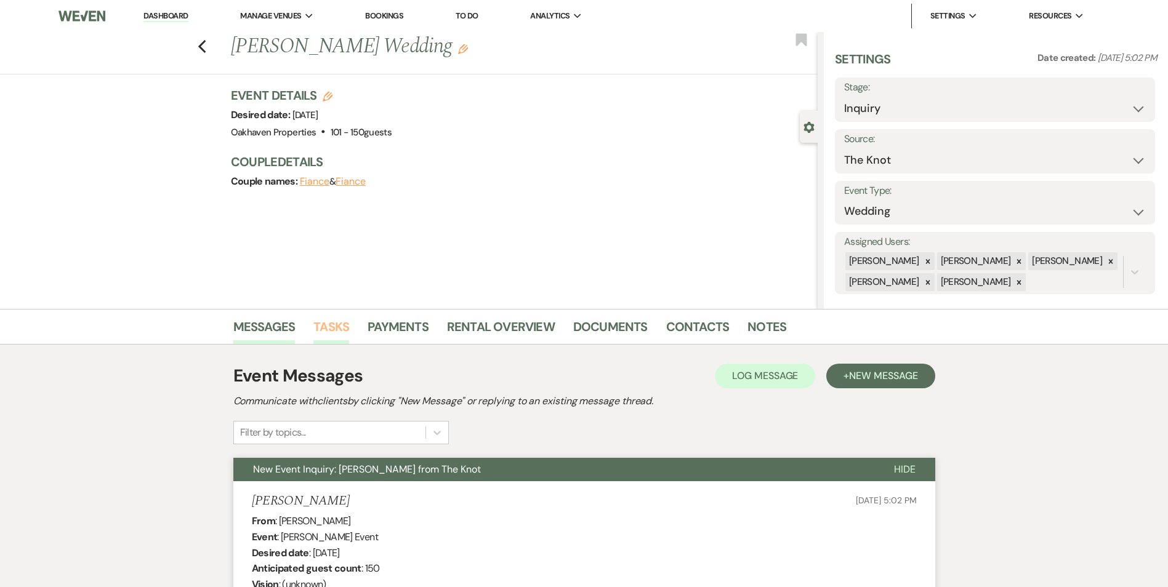
click at [341, 332] on link "Tasks" at bounding box center [331, 330] width 36 height 27
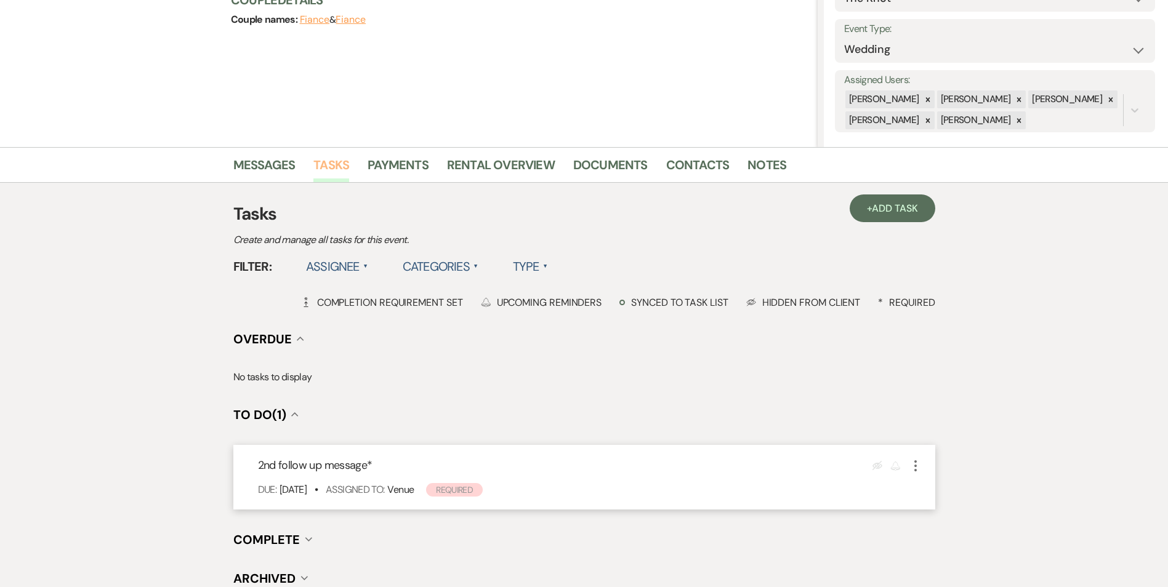
scroll to position [232, 0]
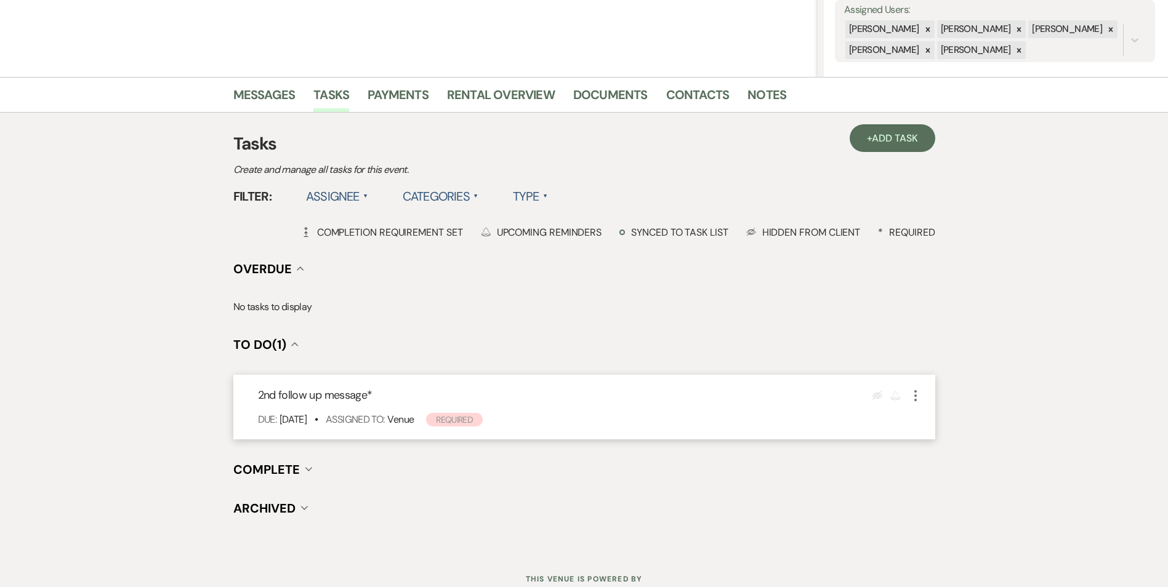
click at [918, 400] on icon "More" at bounding box center [915, 396] width 15 height 15
click at [941, 429] on button "X Delete" at bounding box center [967, 439] width 118 height 20
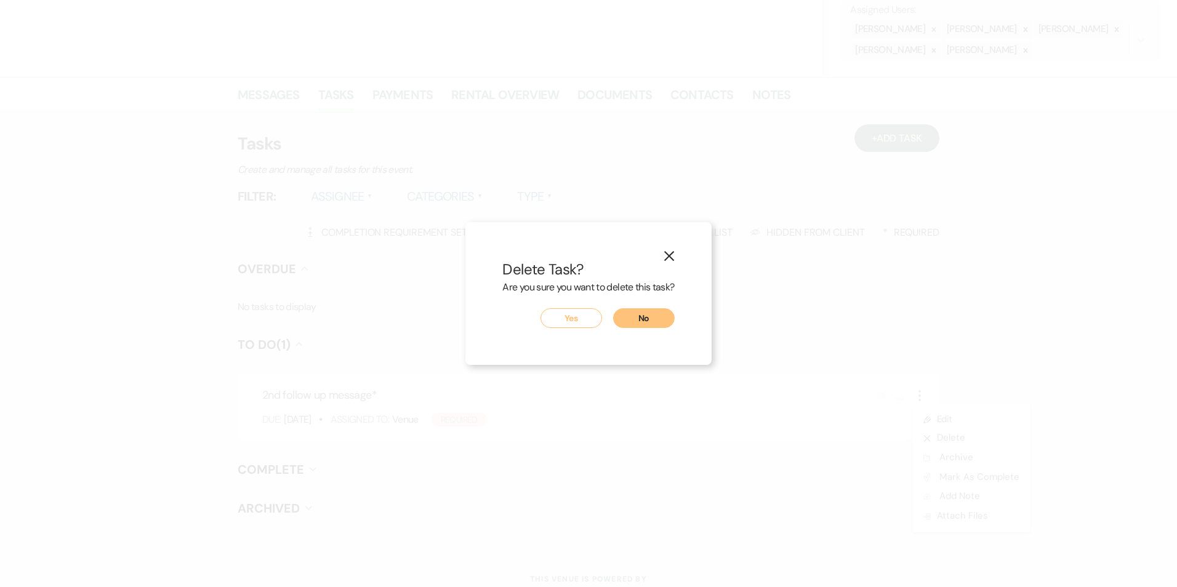
click at [554, 324] on button "Yes" at bounding box center [572, 318] width 62 height 20
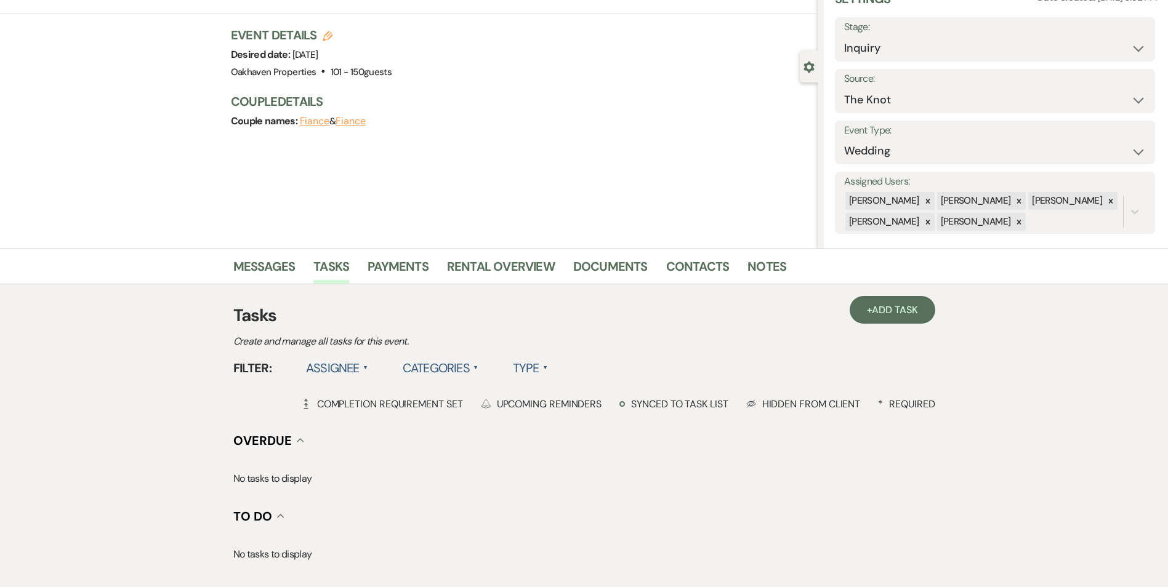
scroll to position [0, 0]
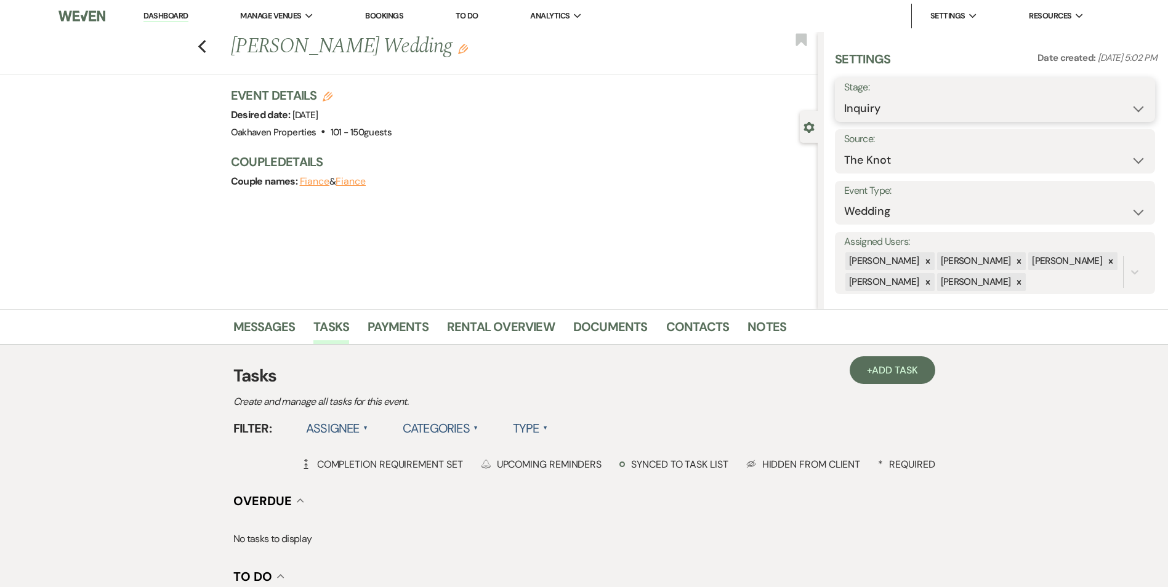
click at [895, 118] on select "Inquiry Follow Up Tour Requested Tour Confirmed Toured Proposal Sent Booked Lost" at bounding box center [995, 109] width 302 height 24
select select "8"
click at [844, 97] on select "Inquiry Follow Up Tour Requested Tour Confirmed Toured Proposal Sent Booked Lost" at bounding box center [995, 109] width 302 height 24
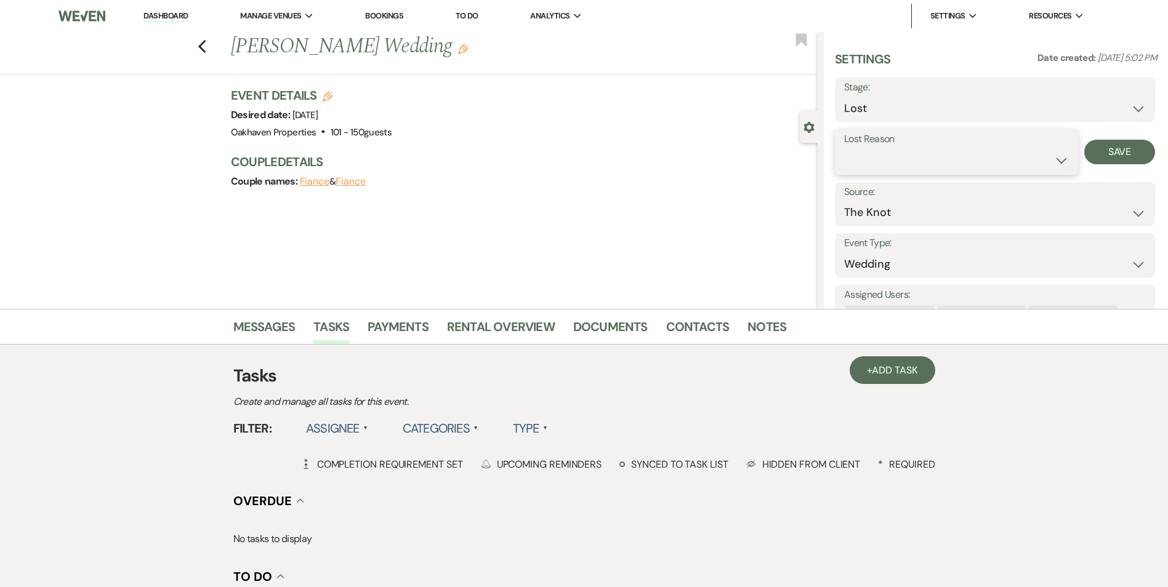
drag, startPoint x: 871, startPoint y: 161, endPoint x: 873, endPoint y: 174, distance: 13.1
click at [871, 161] on select "Booked Elsewhere Budget Date Unavailable No Response Not a Good Match Capacity …" at bounding box center [956, 160] width 225 height 24
select select "7"
click at [844, 148] on select "Booked Elsewhere Budget Date Unavailable No Response Not a Good Match Capacity …" at bounding box center [956, 160] width 225 height 24
click at [1099, 150] on button "Save" at bounding box center [1119, 152] width 71 height 25
